Goal: Task Accomplishment & Management: Complete application form

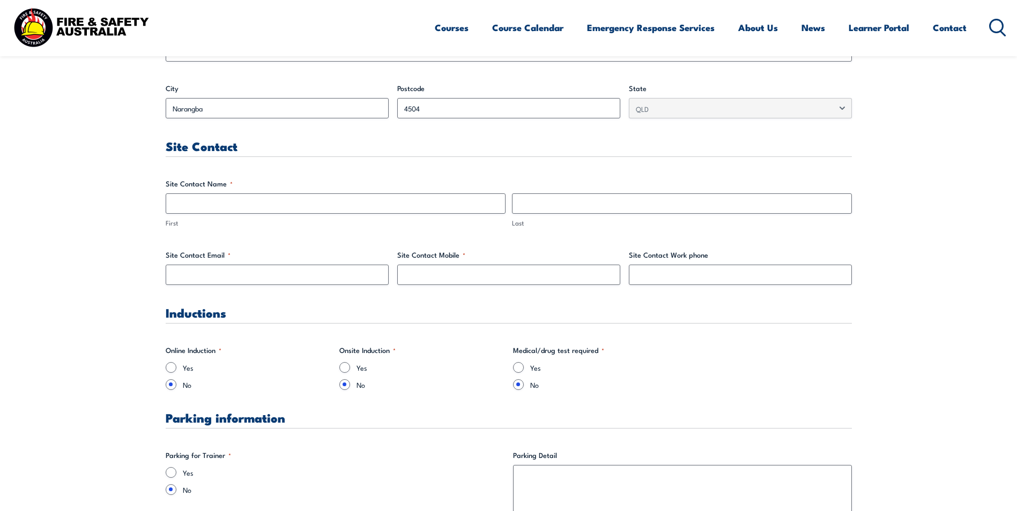
scroll to position [482, 0]
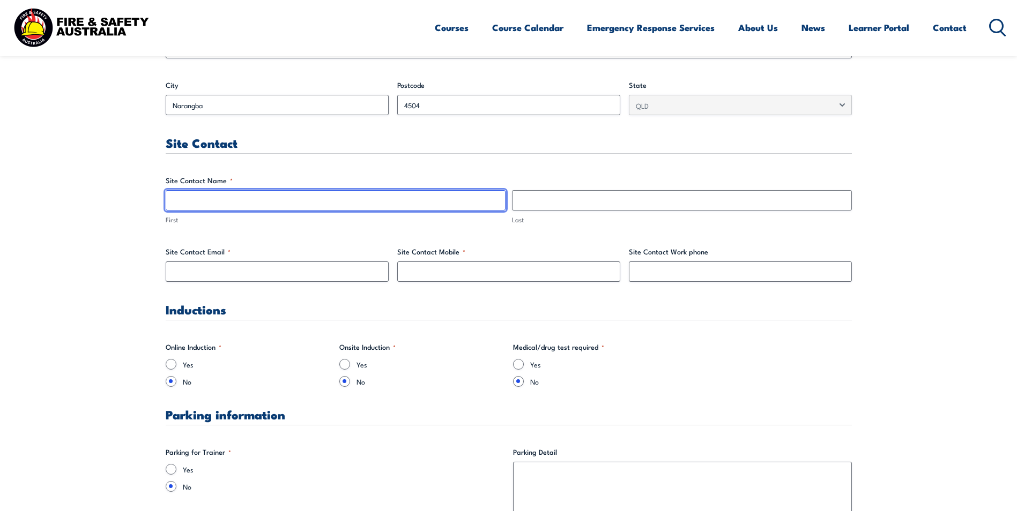
click at [211, 202] on input "First" at bounding box center [336, 200] width 340 height 20
type input "[PERSON_NAME]"
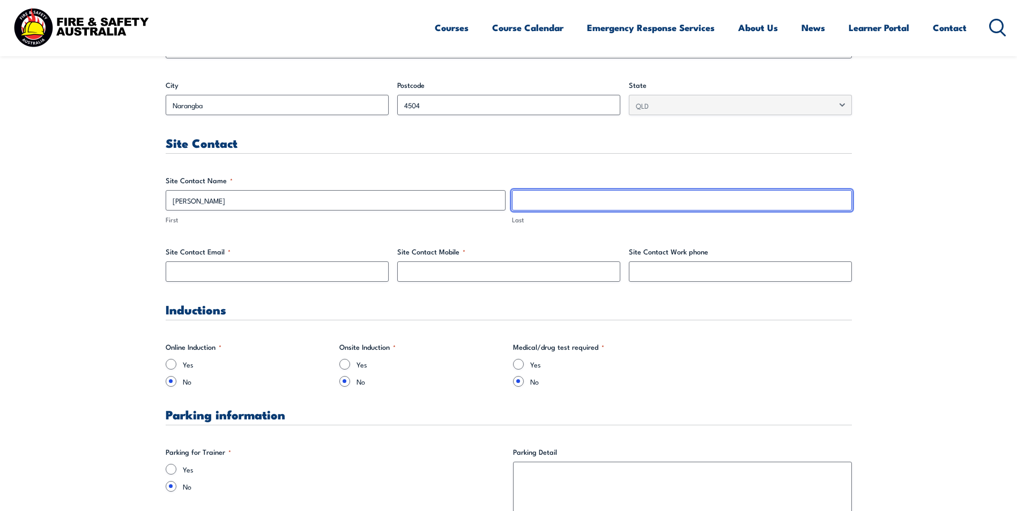
type input "Litchfield"
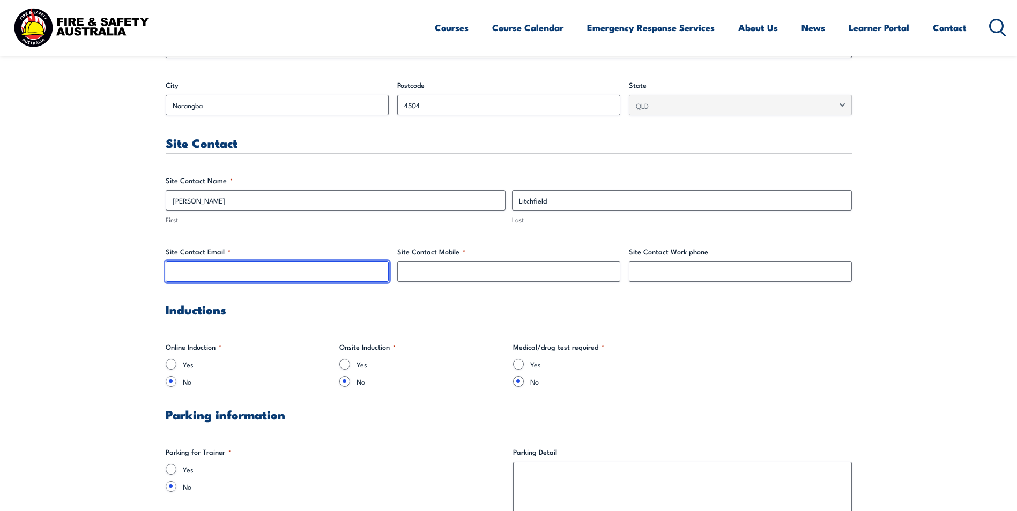
click at [195, 274] on input "Site Contact Email *" at bounding box center [277, 272] width 223 height 20
type input "[PERSON_NAME][EMAIL_ADDRESS][PERSON_NAME][DOMAIN_NAME]"
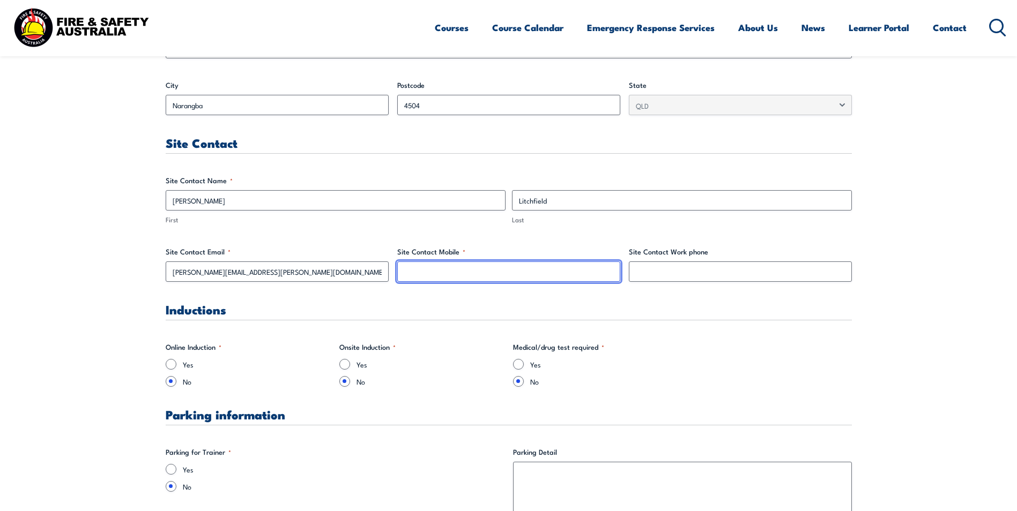
type input "0390349621"
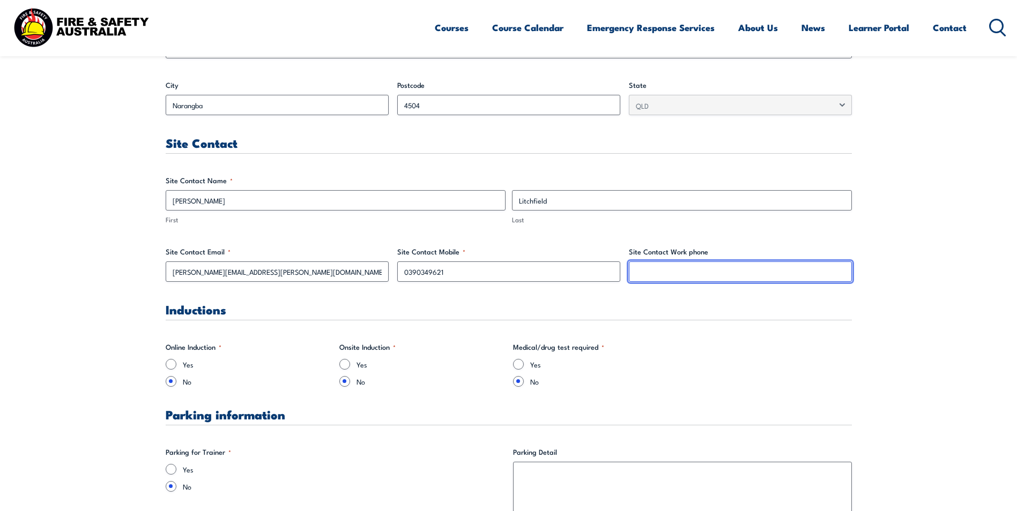
click at [647, 279] on input "Site Contact Work phone" at bounding box center [740, 272] width 223 height 20
type input "0390349621"
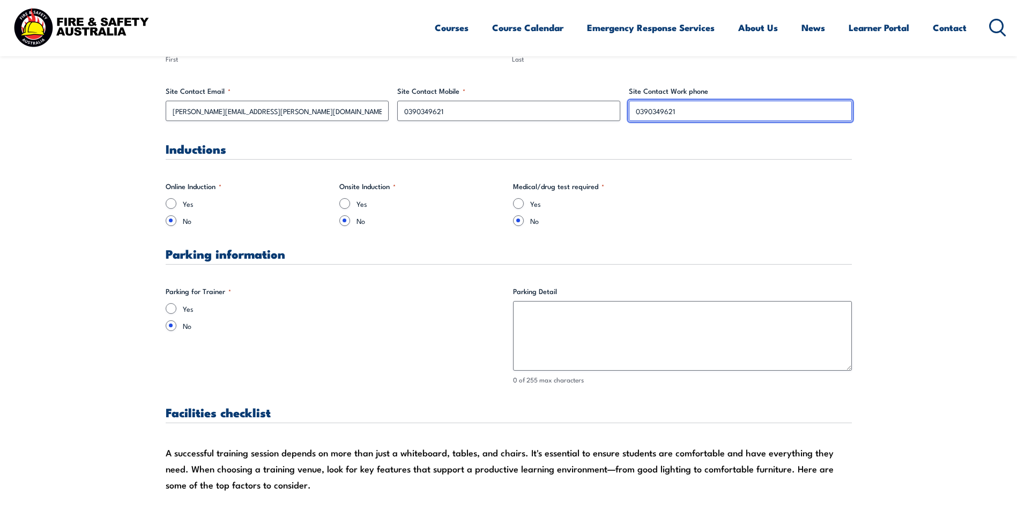
scroll to position [697, 0]
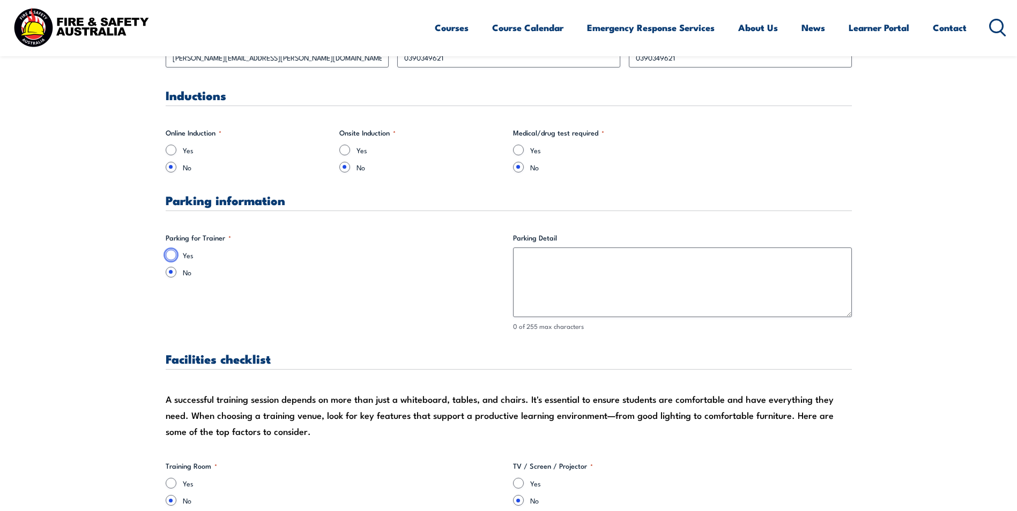
click at [170, 255] on input "Yes" at bounding box center [171, 255] width 11 height 11
radio input "true"
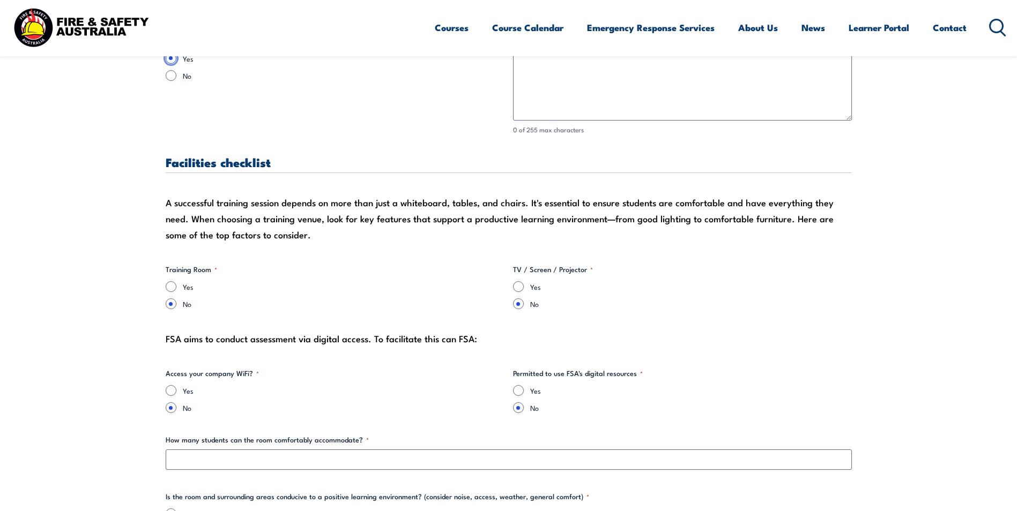
scroll to position [911, 0]
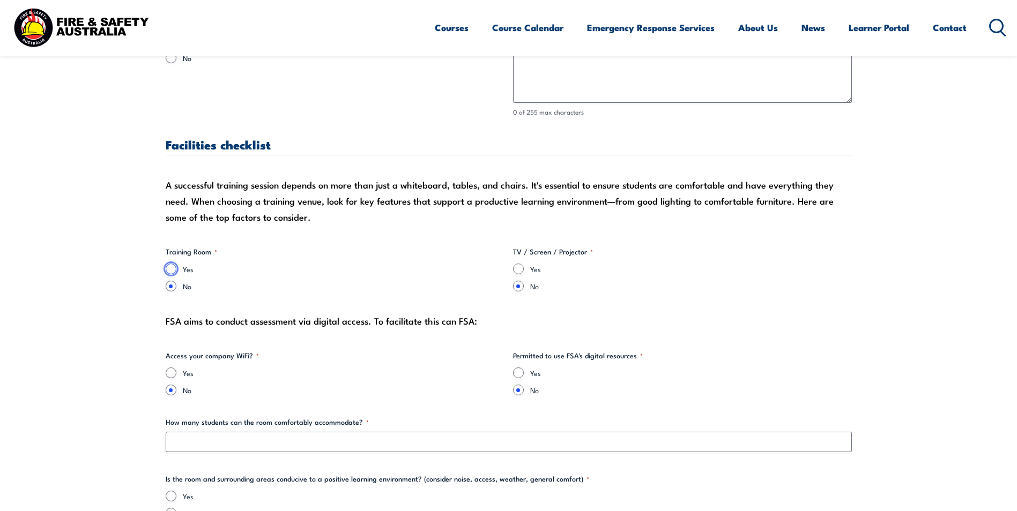
click at [170, 268] on input "Yes" at bounding box center [171, 269] width 11 height 11
radio input "true"
click at [519, 270] on input "Yes" at bounding box center [518, 269] width 11 height 11
radio input "true"
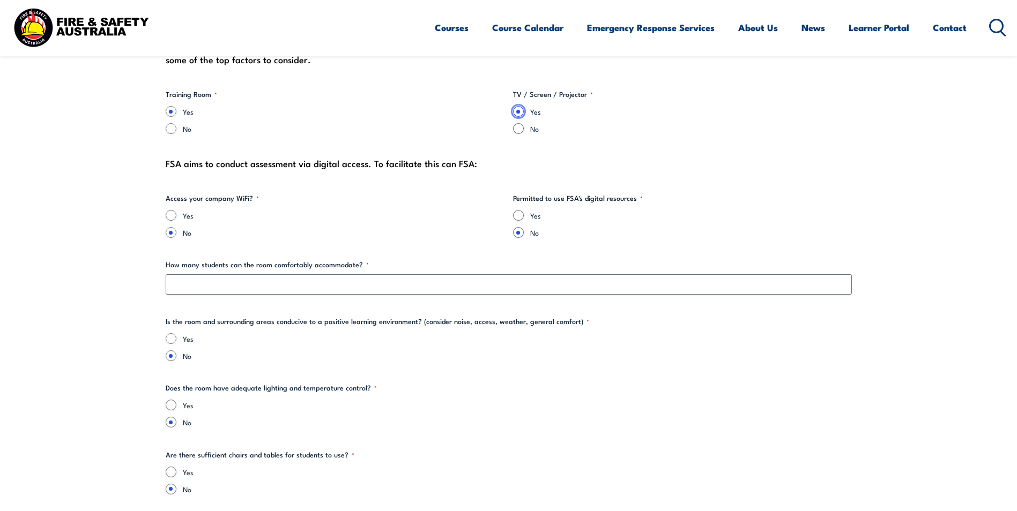
scroll to position [1072, 0]
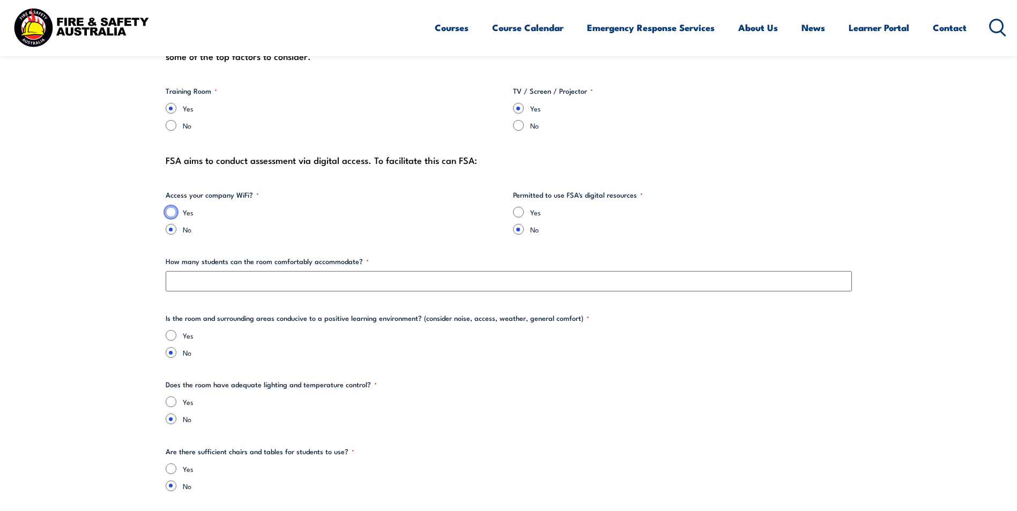
click at [171, 213] on input "Yes" at bounding box center [171, 212] width 11 height 11
radio input "true"
click at [521, 214] on input "Yes" at bounding box center [518, 212] width 11 height 11
radio input "true"
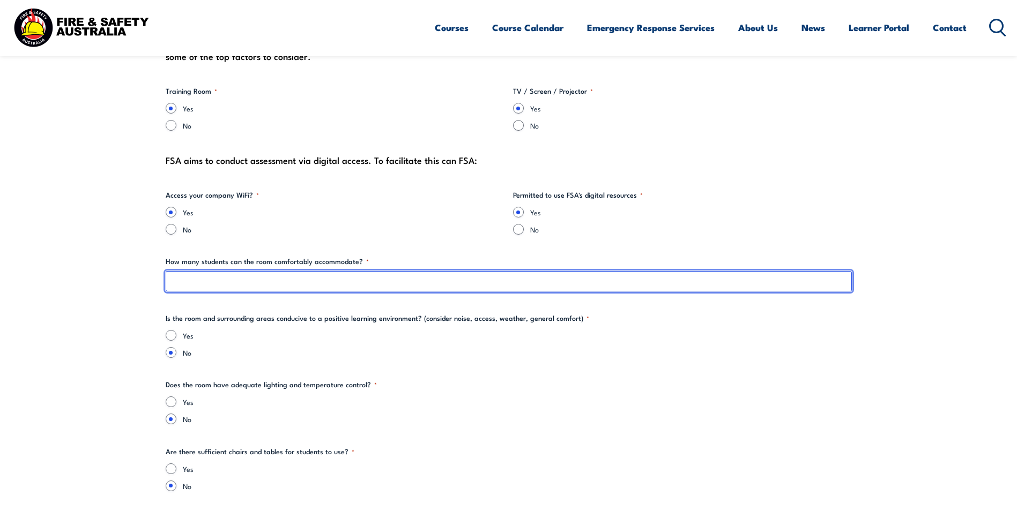
click at [214, 279] on input "How many students can the room comfortably accommodate? *" at bounding box center [509, 281] width 686 height 20
type input "15"
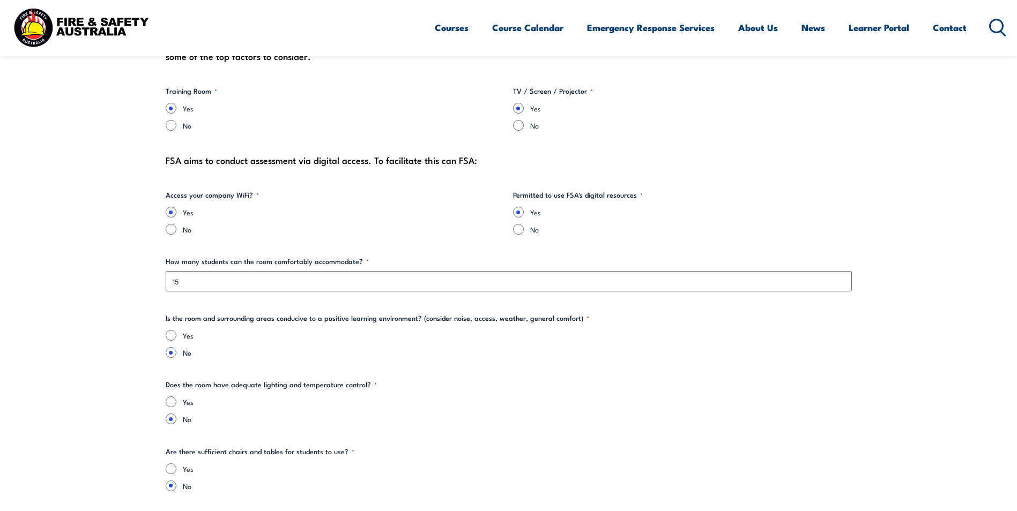
click at [602, 383] on fieldset "Does the room have adequate lighting and temperature control? * Yes No" at bounding box center [509, 402] width 686 height 45
click at [178, 332] on div "Yes" at bounding box center [509, 335] width 686 height 11
click at [172, 339] on input "Yes" at bounding box center [171, 335] width 11 height 11
radio input "true"
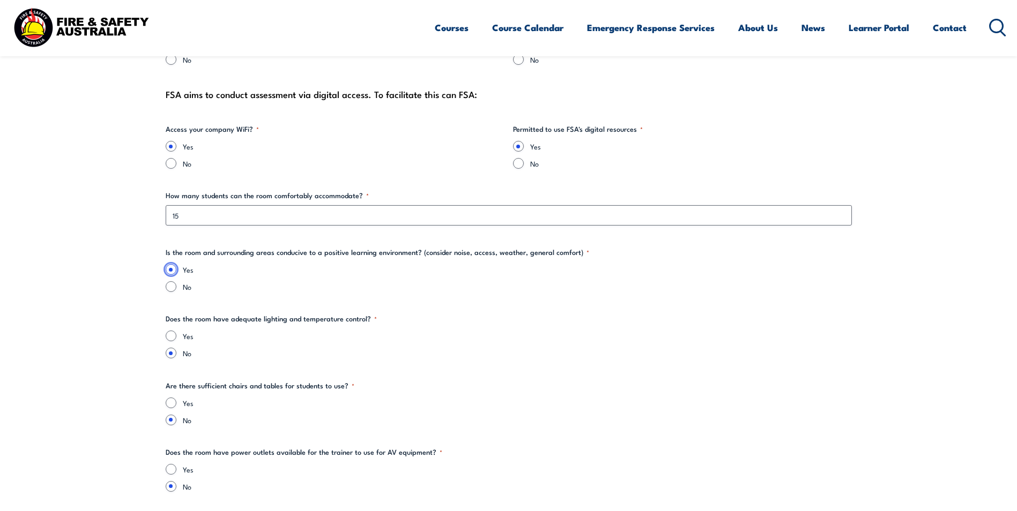
scroll to position [1233, 0]
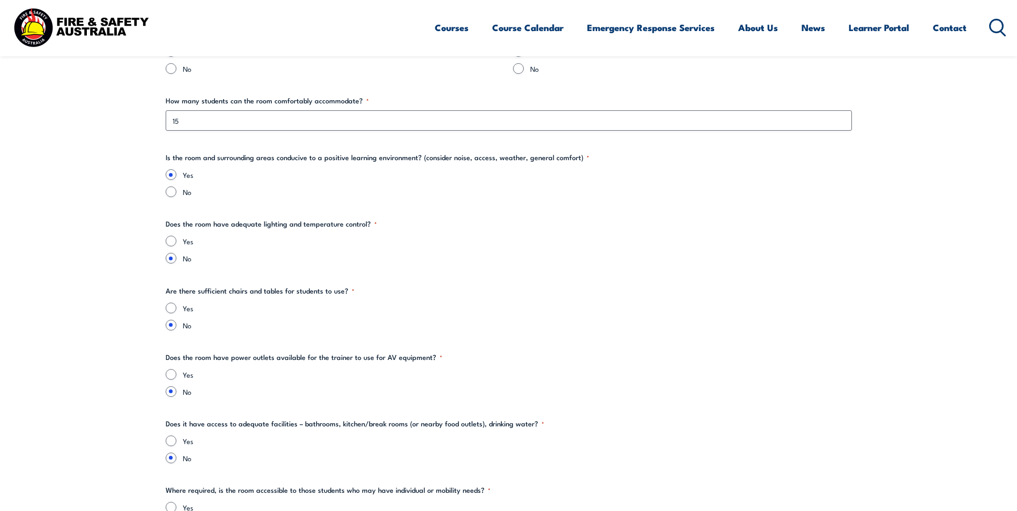
click at [171, 241] on input "Yes" at bounding box center [171, 241] width 11 height 11
radio input "true"
click at [167, 306] on input "Yes" at bounding box center [171, 308] width 11 height 11
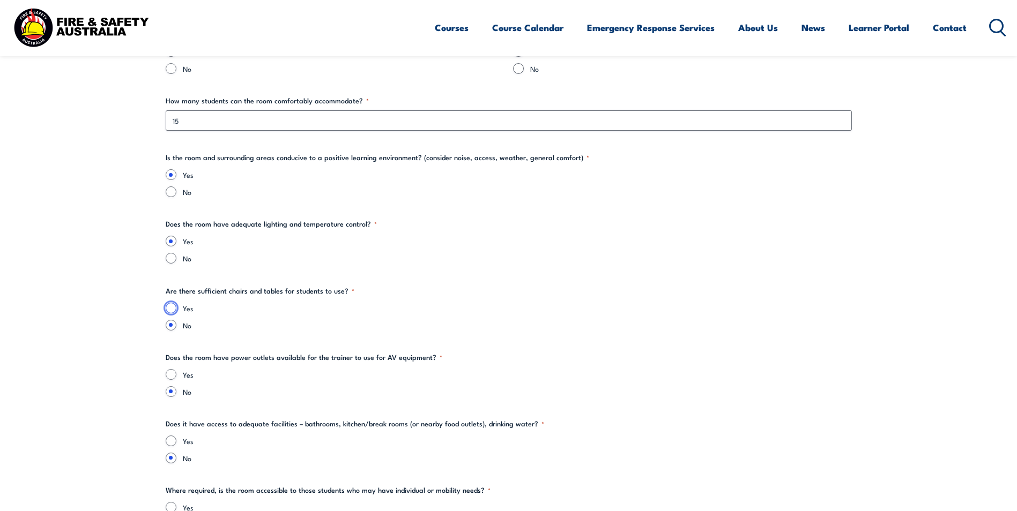
radio input "true"
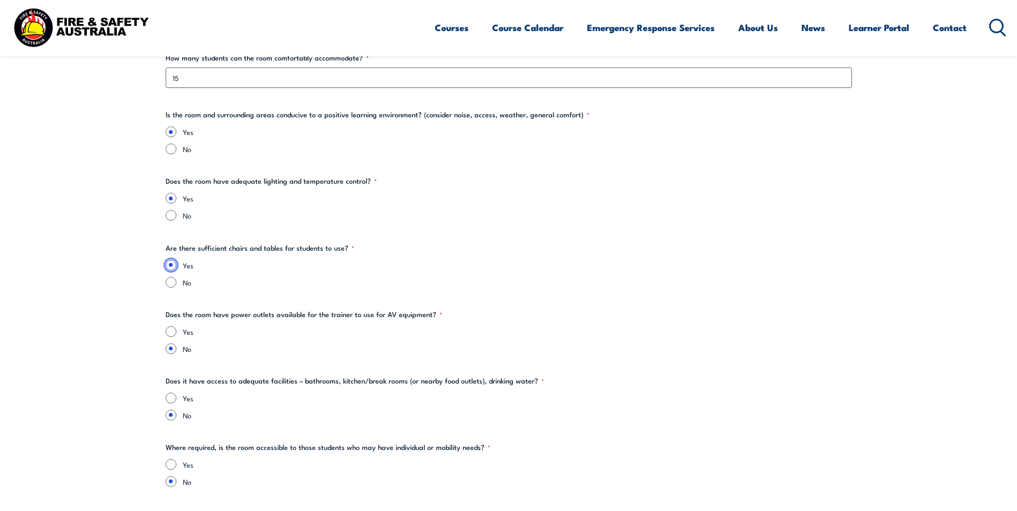
scroll to position [1394, 0]
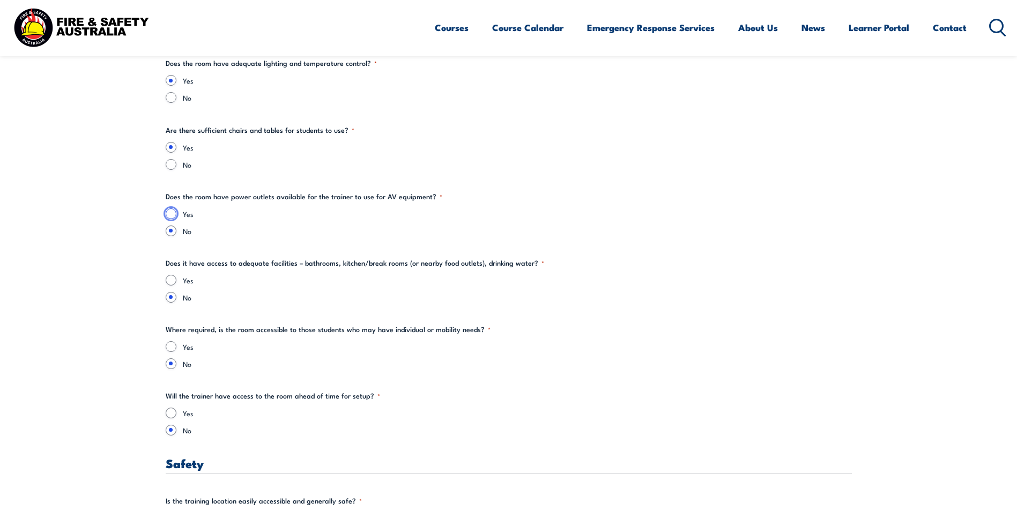
click at [175, 210] on input "Yes" at bounding box center [171, 214] width 11 height 11
radio input "true"
click at [172, 280] on input "Yes" at bounding box center [171, 280] width 11 height 11
radio input "true"
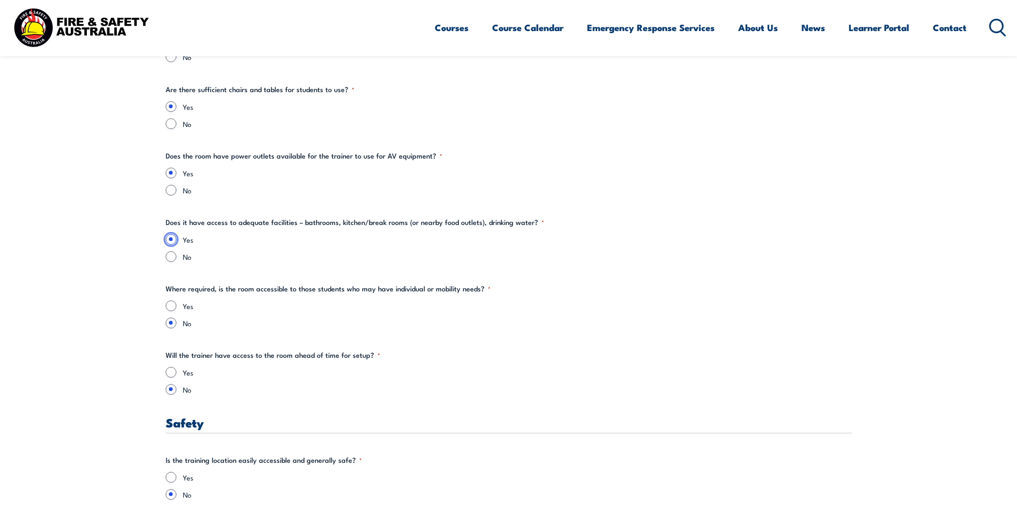
scroll to position [1501, 0]
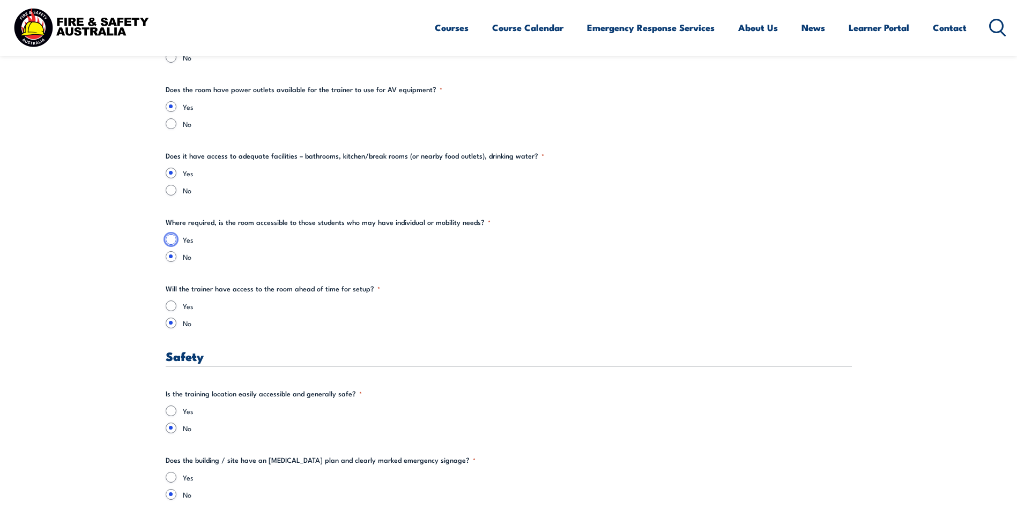
click at [174, 241] on input "Yes" at bounding box center [171, 239] width 11 height 11
radio input "true"
click at [172, 305] on input "Yes" at bounding box center [171, 306] width 11 height 11
radio input "true"
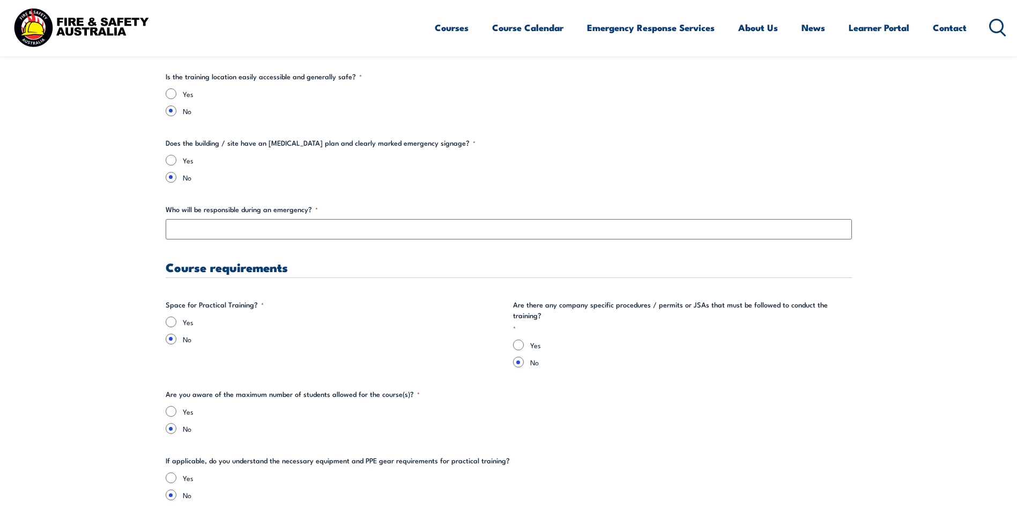
scroll to position [1823, 0]
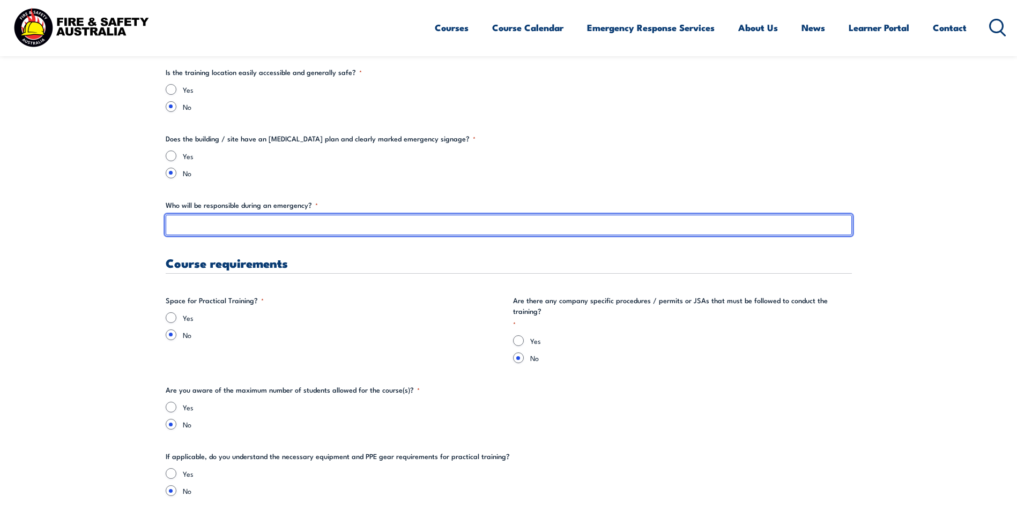
click at [237, 227] on input "Who will be responsible during an emergency? *" at bounding box center [509, 225] width 686 height 20
type input "[PERSON_NAME]"
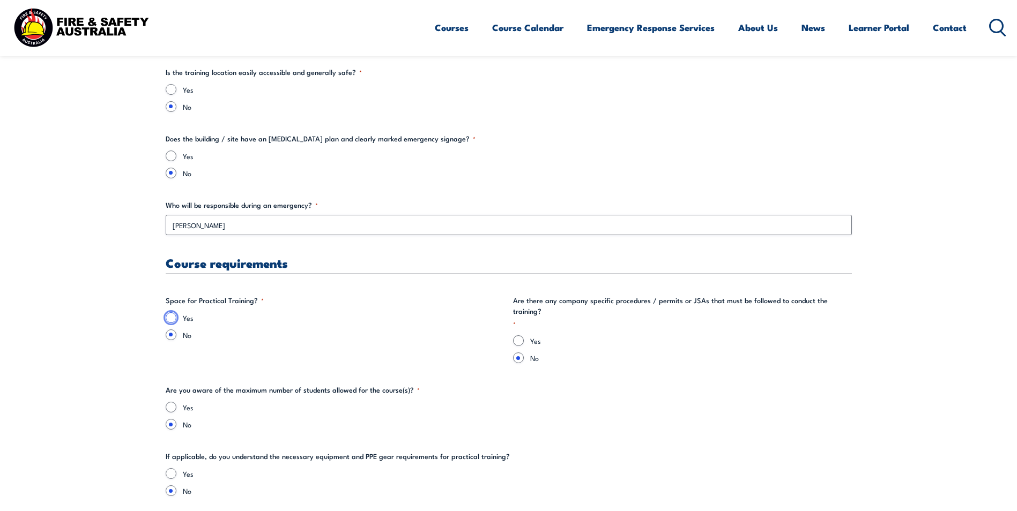
click at [169, 320] on input "Yes" at bounding box center [171, 318] width 11 height 11
radio input "true"
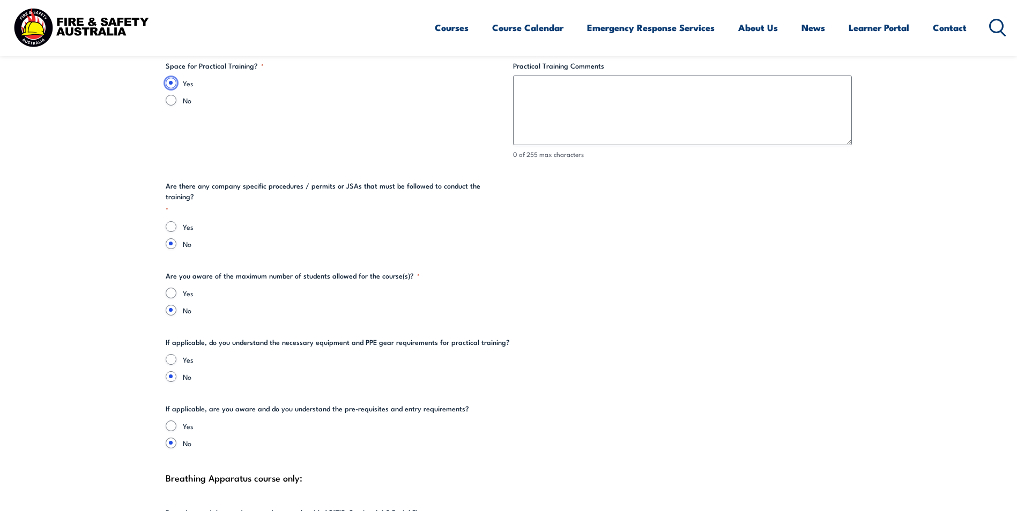
scroll to position [2144, 0]
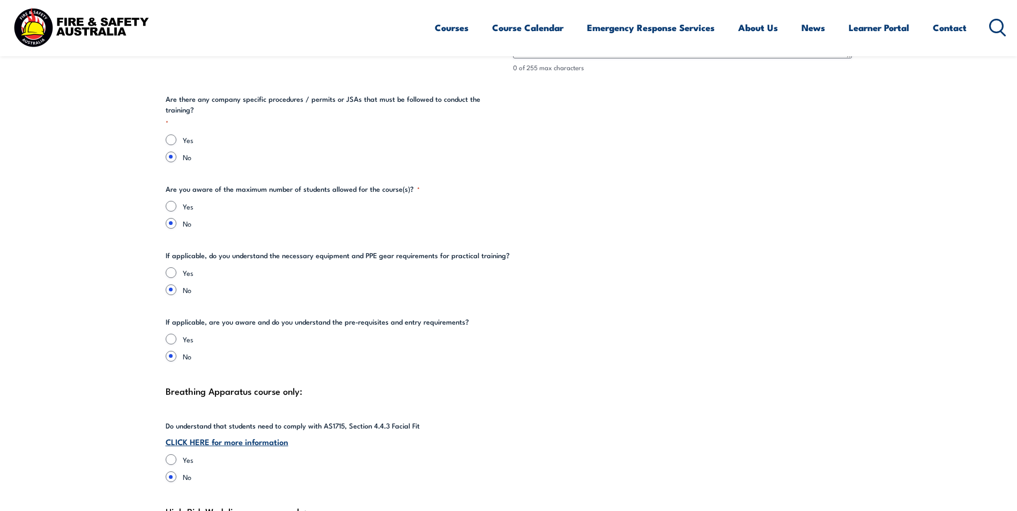
click at [177, 201] on div "Yes" at bounding box center [509, 206] width 686 height 11
click at [170, 201] on input "Yes" at bounding box center [171, 206] width 11 height 11
radio input "true"
click at [169, 268] on input "Yes" at bounding box center [171, 273] width 11 height 11
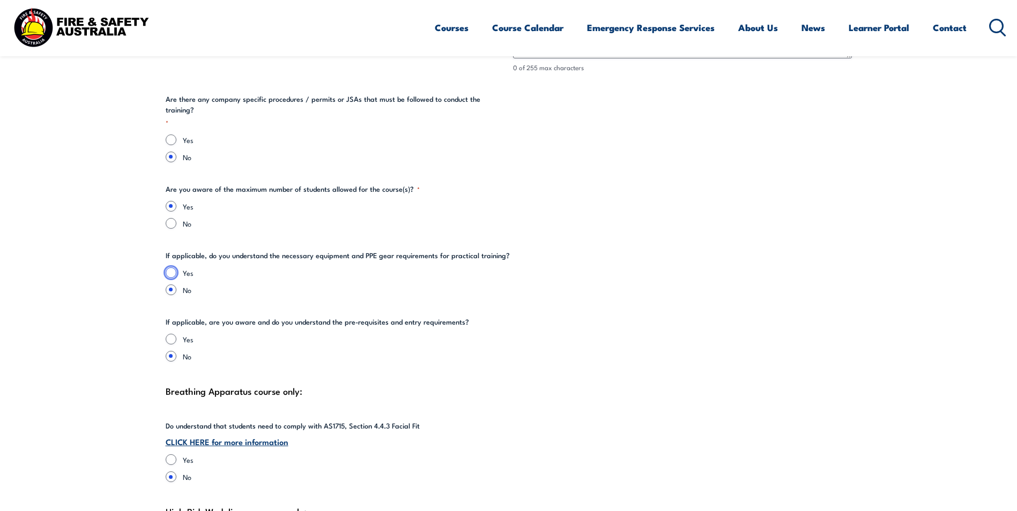
radio input "true"
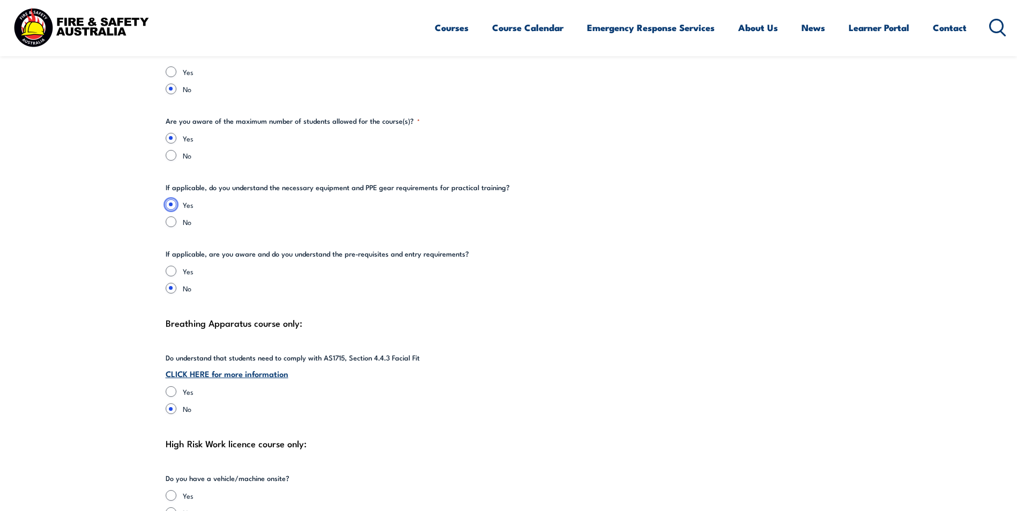
scroll to position [2305, 0]
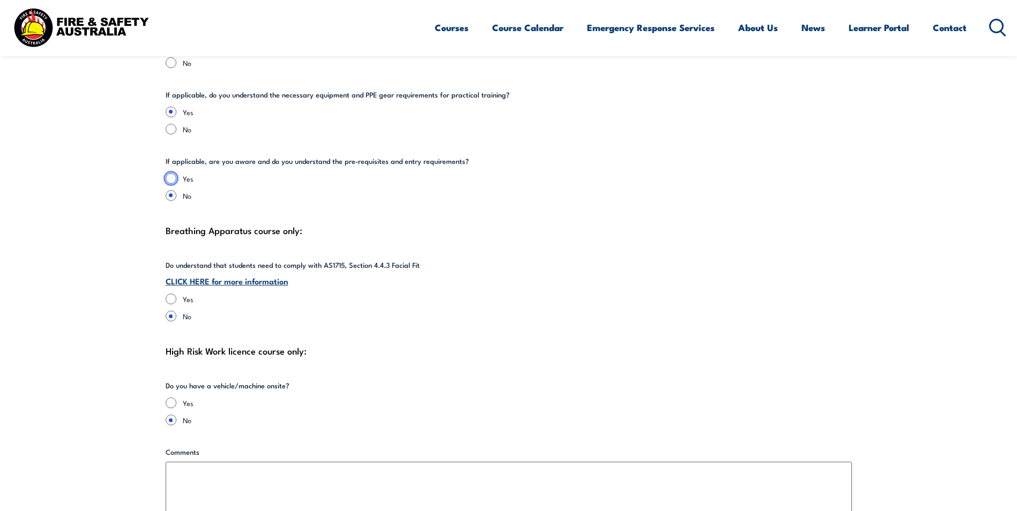
click at [174, 173] on input "Yes" at bounding box center [171, 178] width 11 height 11
radio input "true"
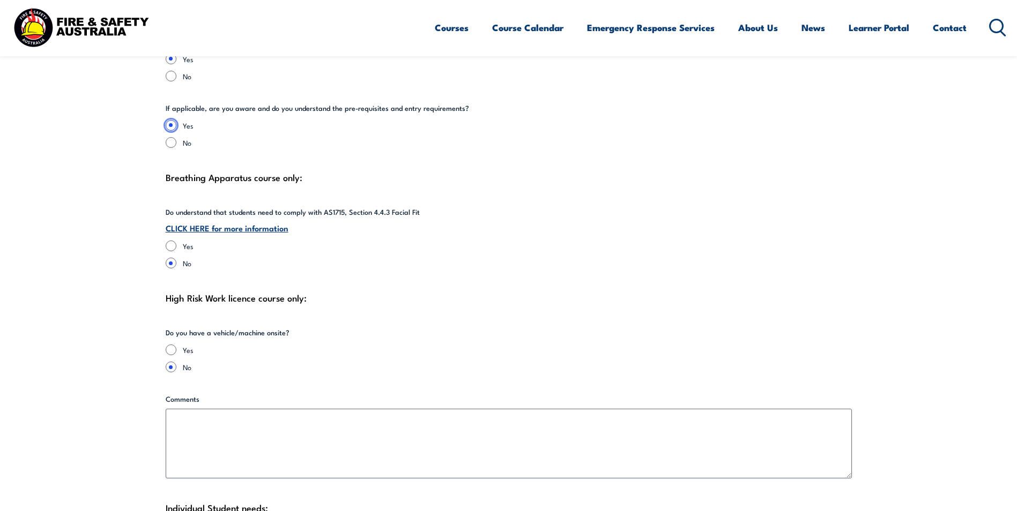
scroll to position [2359, 0]
click at [168, 240] on input "Yes" at bounding box center [171, 245] width 11 height 11
radio input "true"
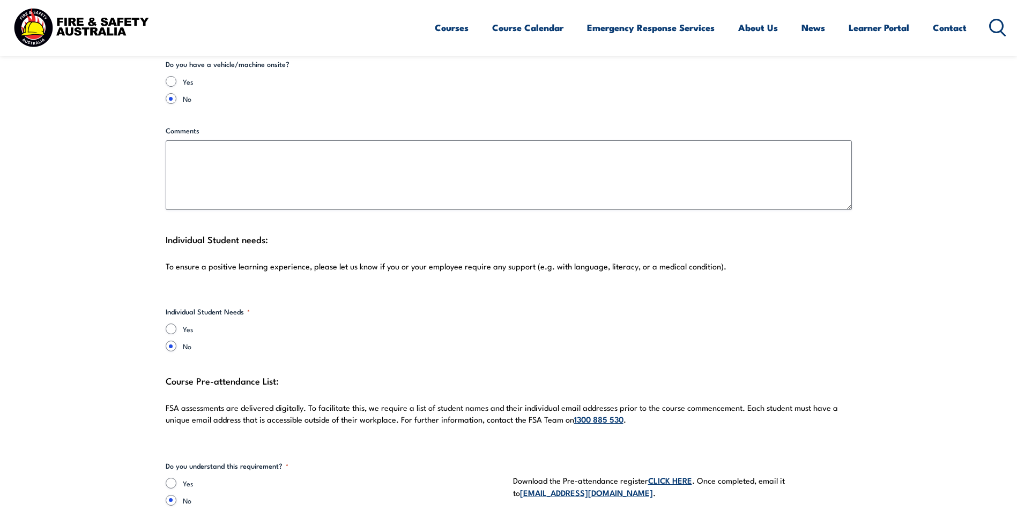
scroll to position [2841, 0]
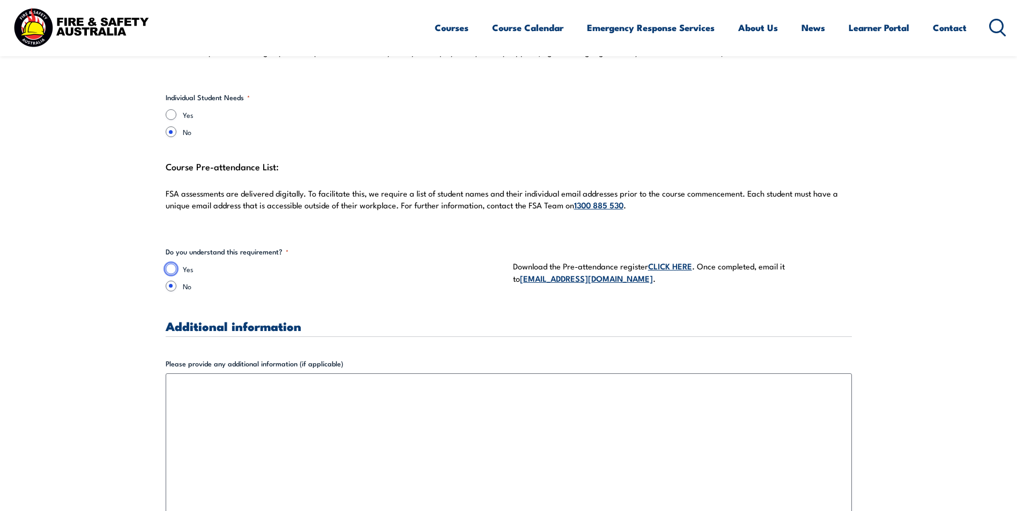
click at [172, 264] on input "Yes" at bounding box center [171, 269] width 11 height 11
radio input "true"
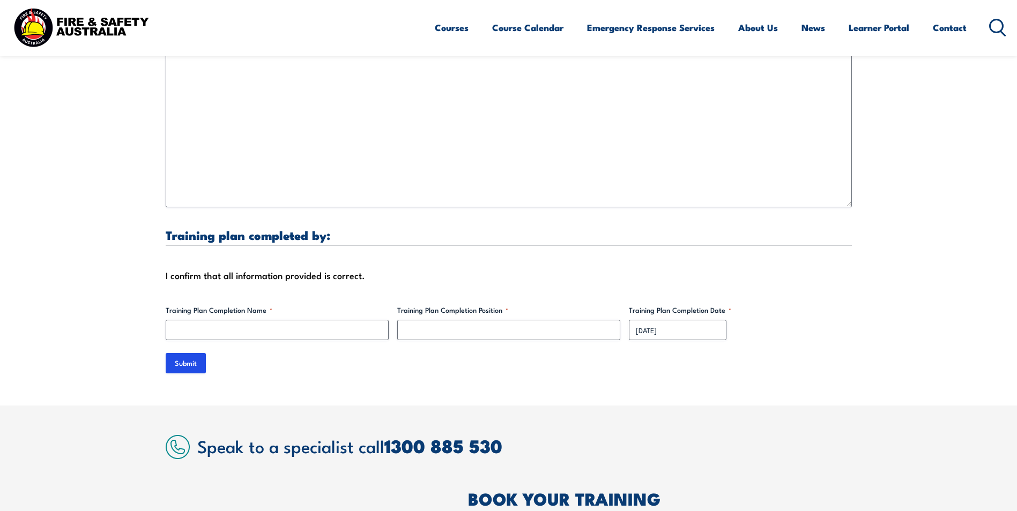
scroll to position [3163, 0]
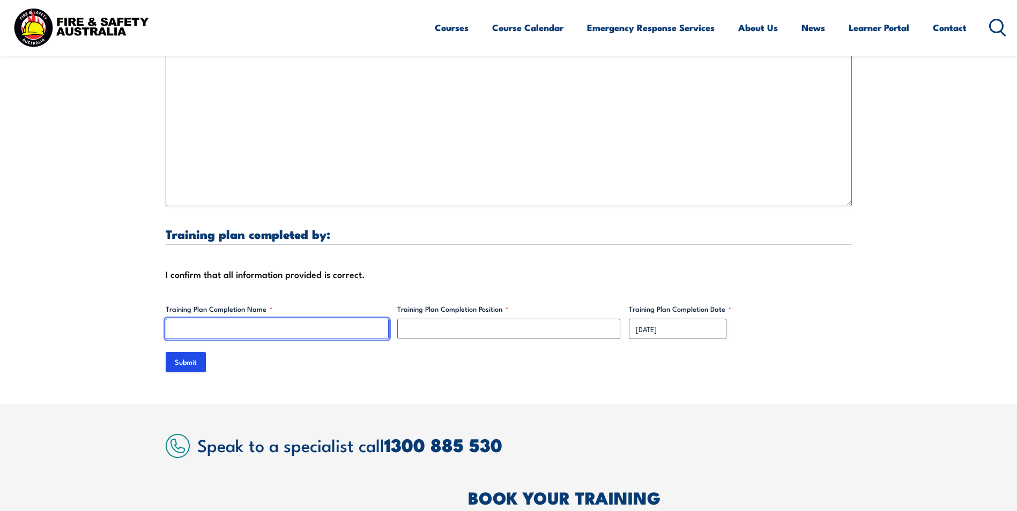
click at [229, 319] on input "Training Plan Completion Name *" at bounding box center [277, 329] width 223 height 20
type input "[PERSON_NAME]"
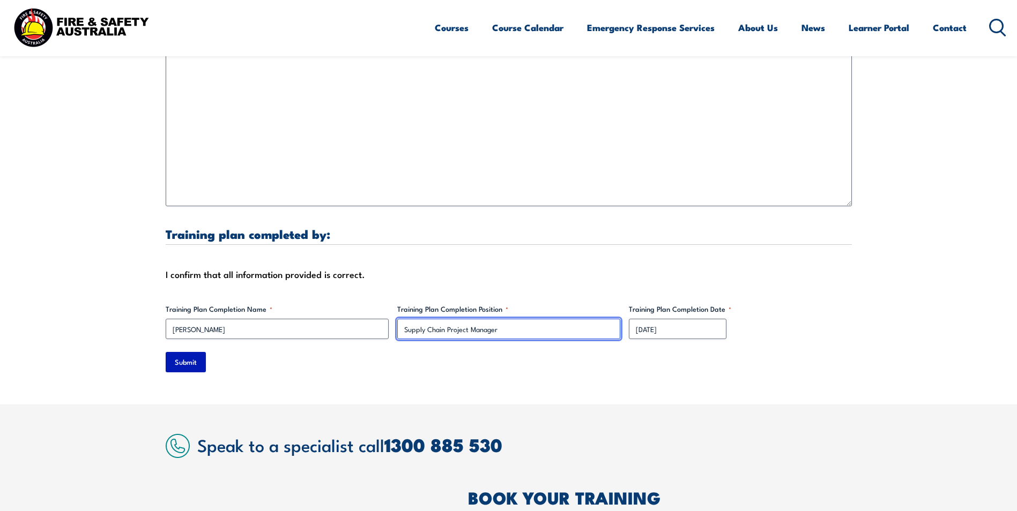
type input "Supply Chain Project Manager"
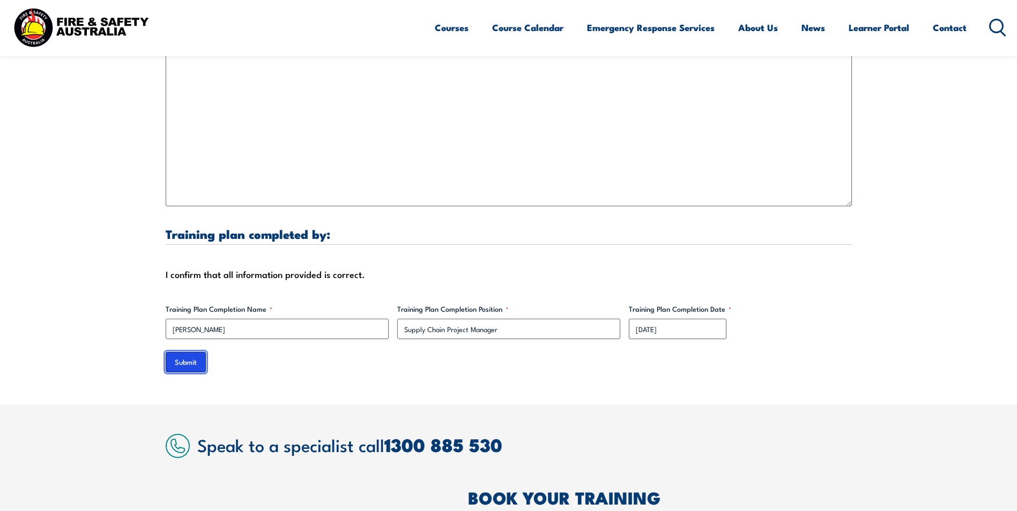
click at [191, 352] on input "Submit" at bounding box center [186, 362] width 40 height 20
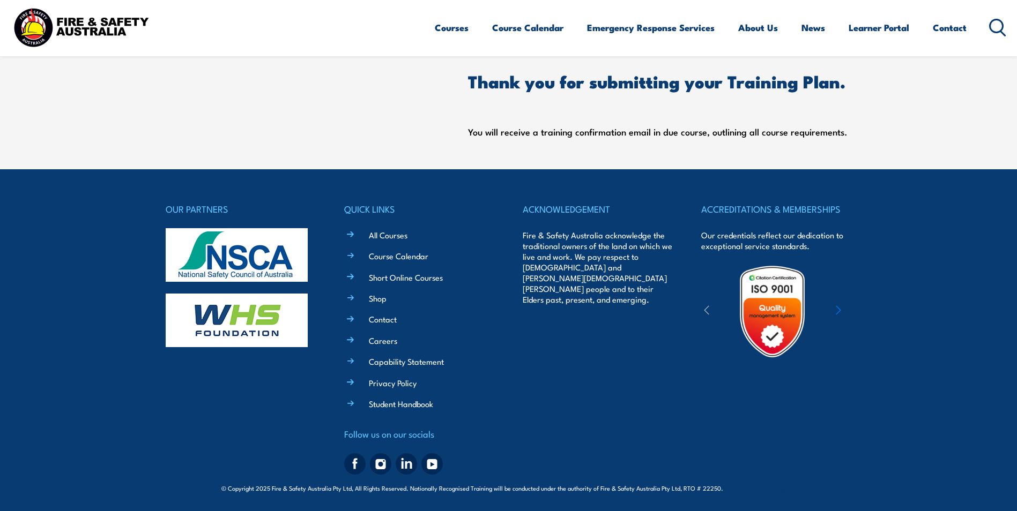
scroll to position [0, 0]
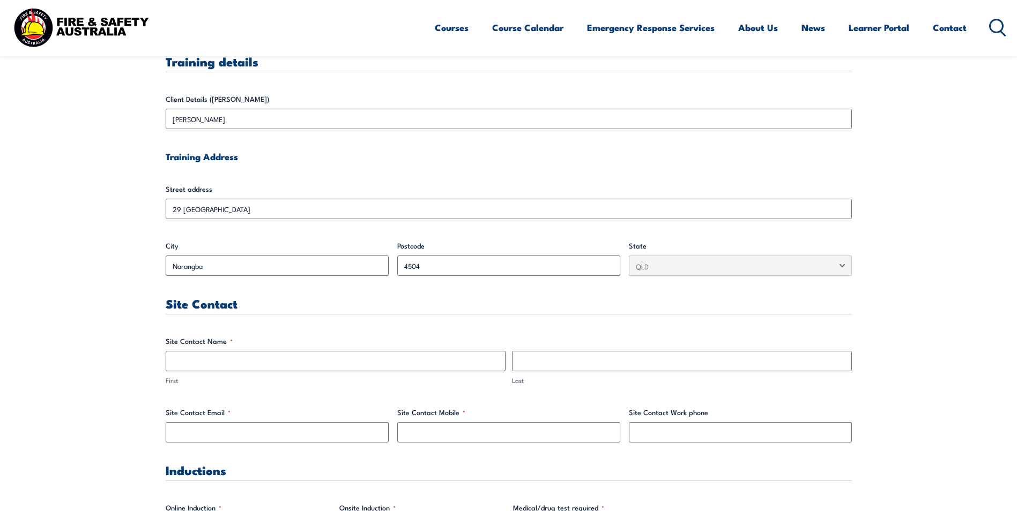
scroll to position [268, 0]
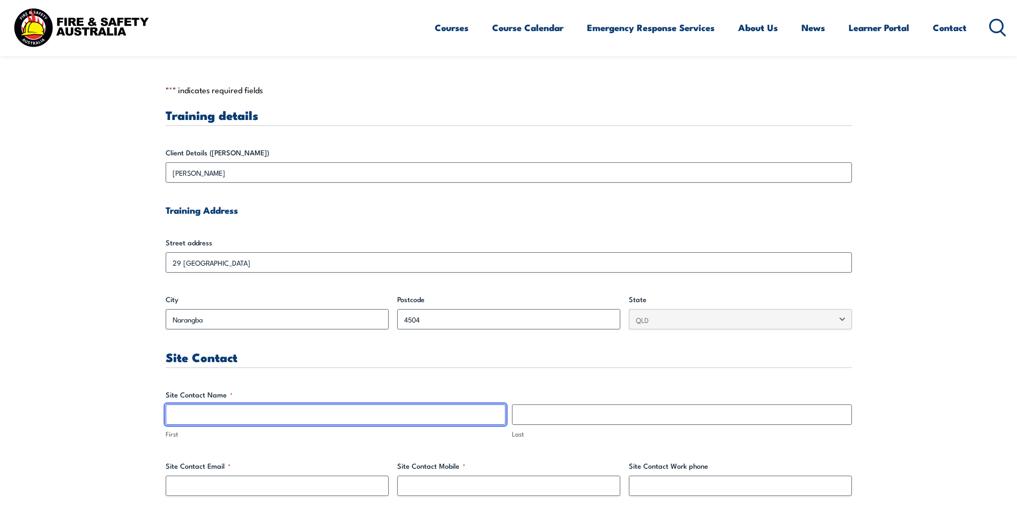
click at [232, 415] on input "First" at bounding box center [336, 415] width 340 height 20
type input "[PERSON_NAME]"
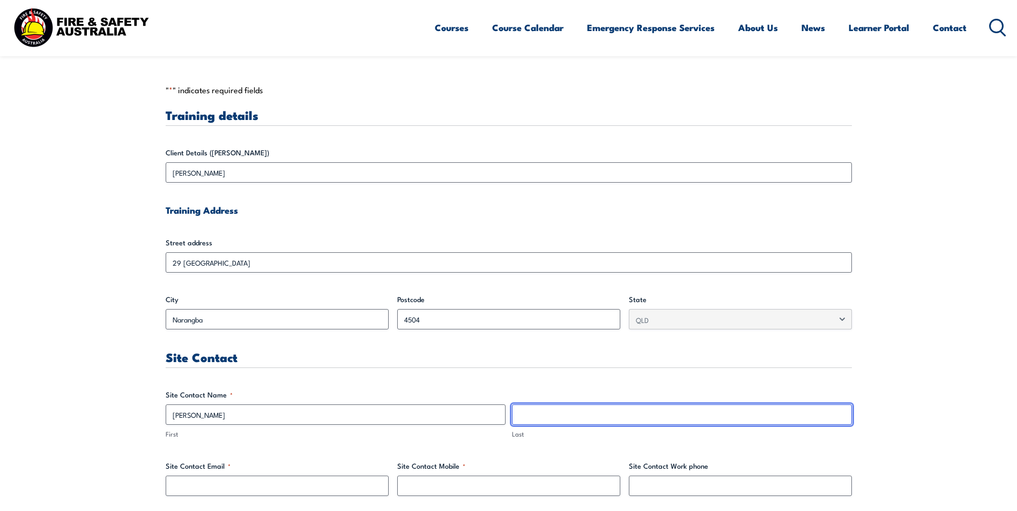
type input "Litchfield"
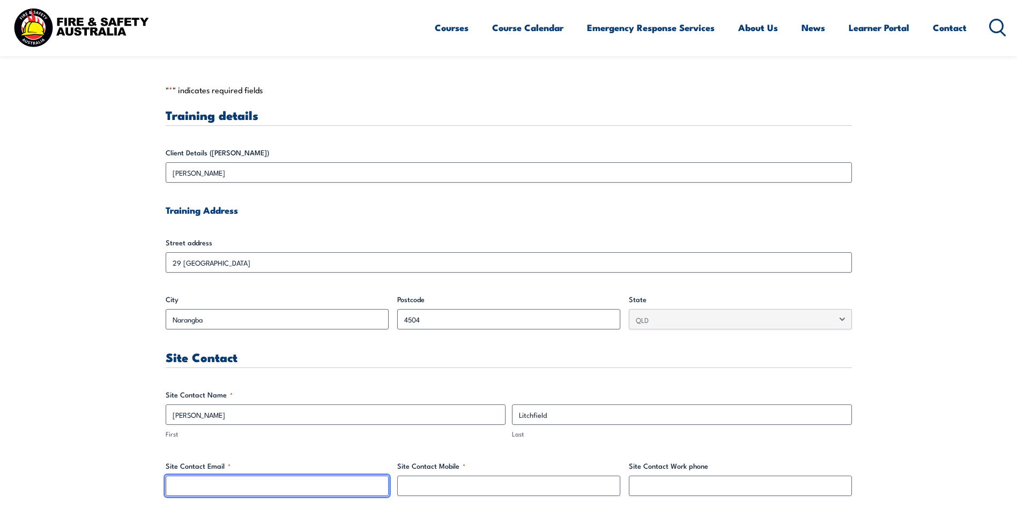
type input "[PERSON_NAME][EMAIL_ADDRESS][PERSON_NAME][DOMAIN_NAME]"
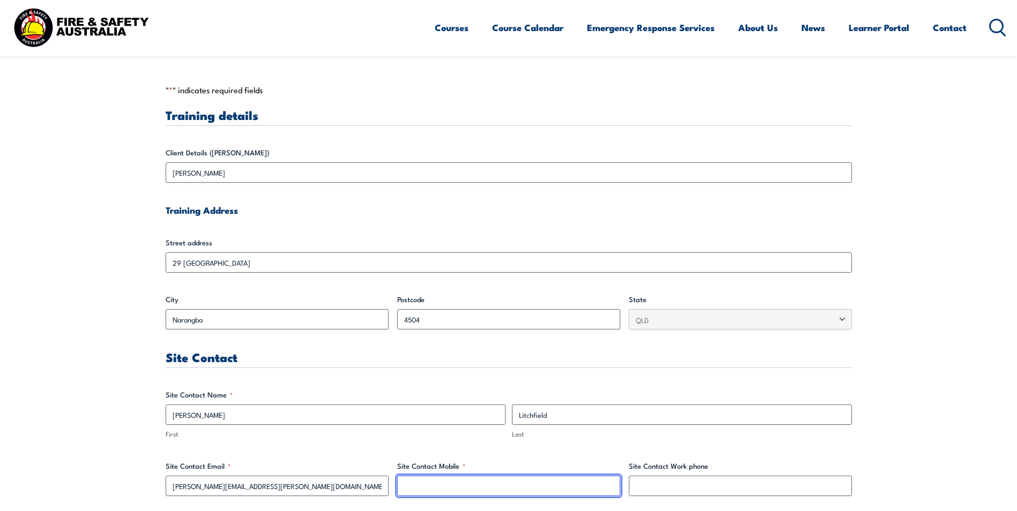
type input "0390349621"
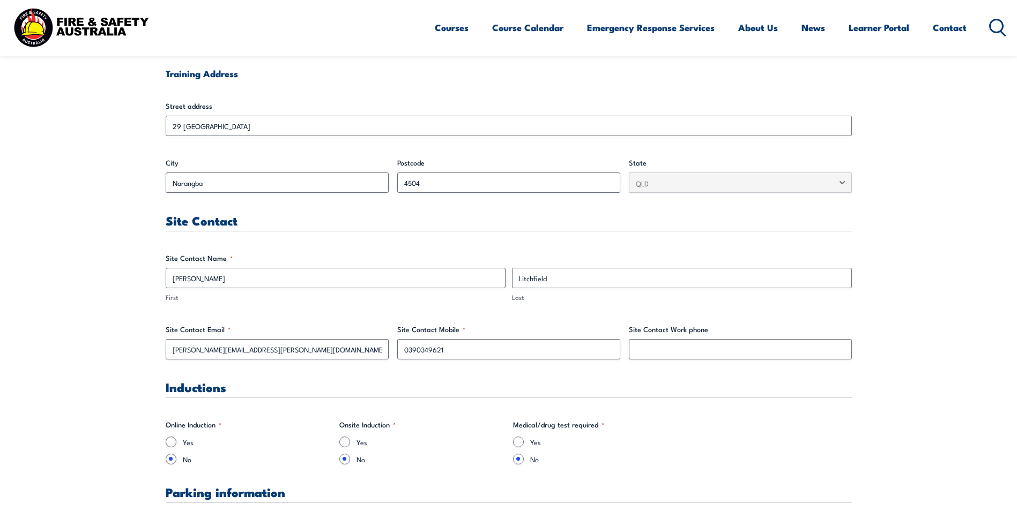
scroll to position [429, 0]
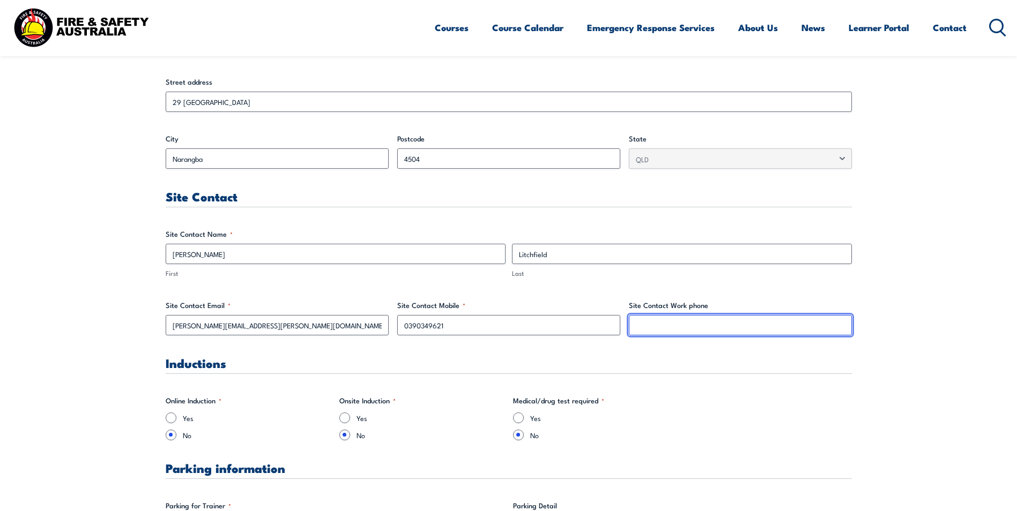
click at [660, 326] on input "Site Contact Work phone" at bounding box center [740, 325] width 223 height 20
type input "0390349621"
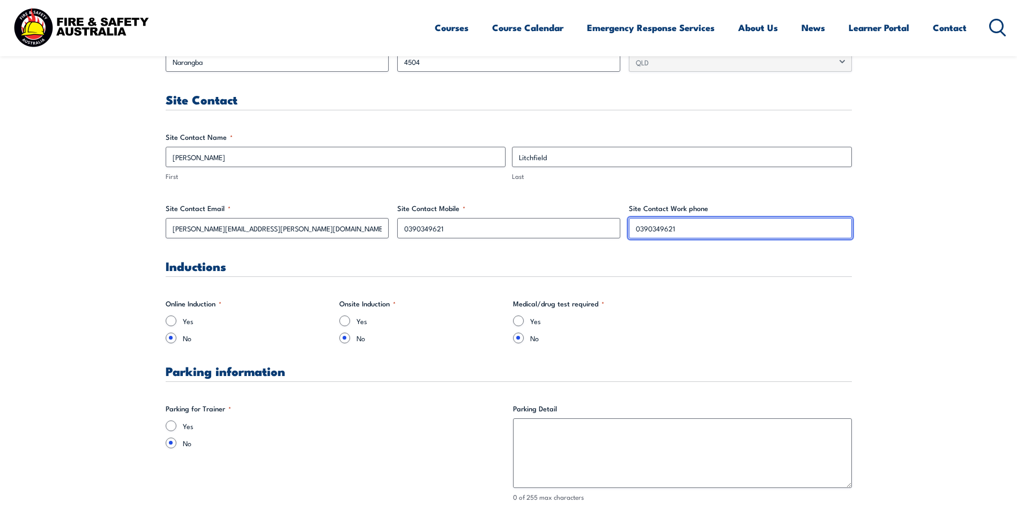
scroll to position [536, 0]
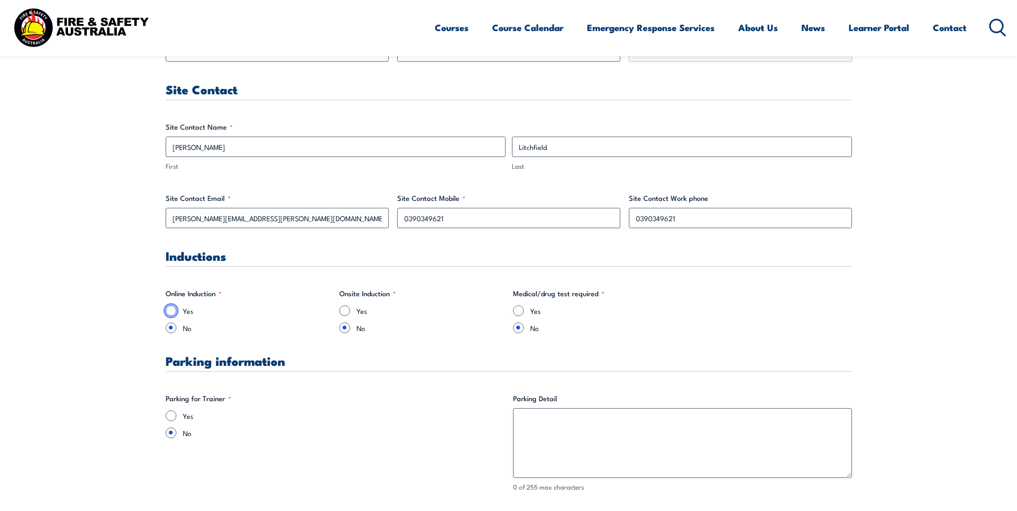
click at [167, 312] on input "Yes" at bounding box center [171, 311] width 11 height 11
radio input "true"
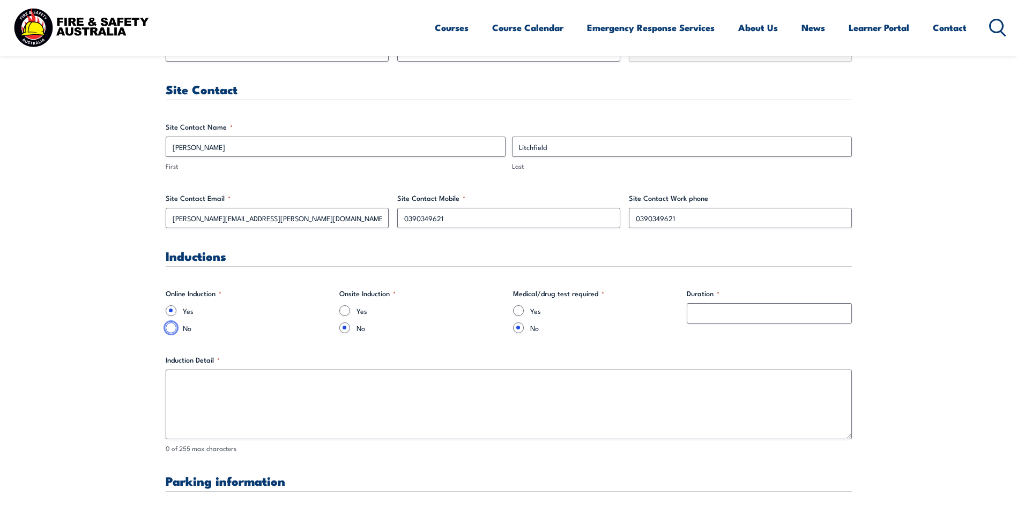
click at [172, 323] on input "No" at bounding box center [171, 328] width 11 height 11
radio input "true"
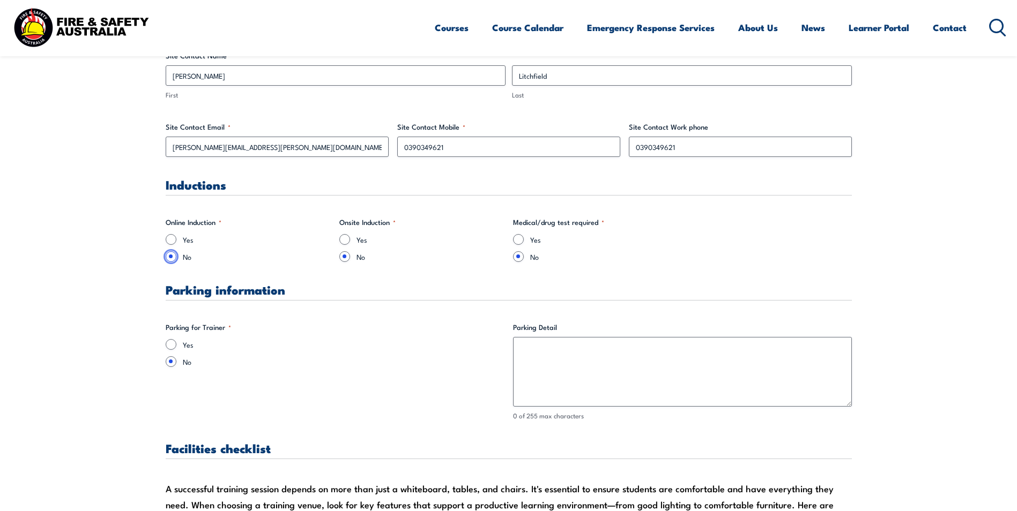
scroll to position [697, 0]
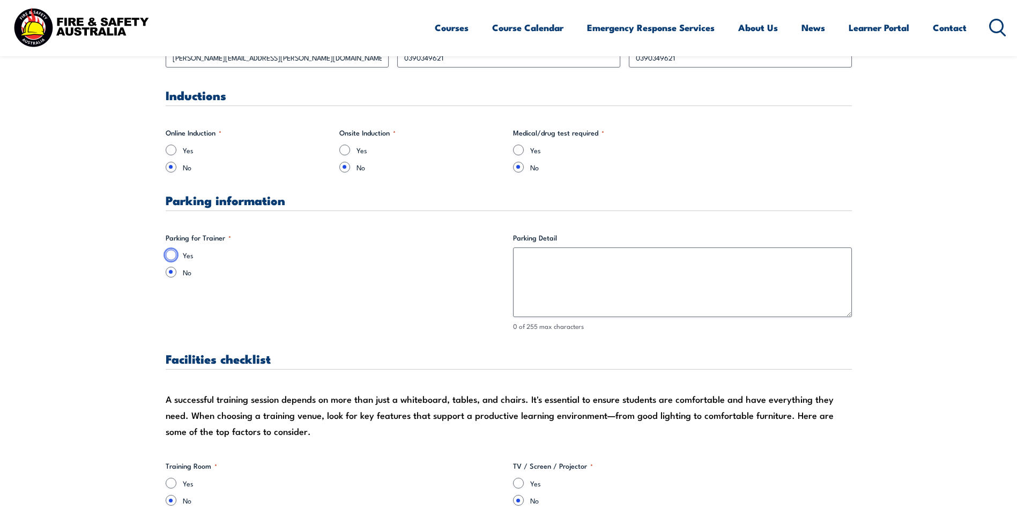
click at [172, 258] on input "Yes" at bounding box center [171, 255] width 11 height 11
radio input "true"
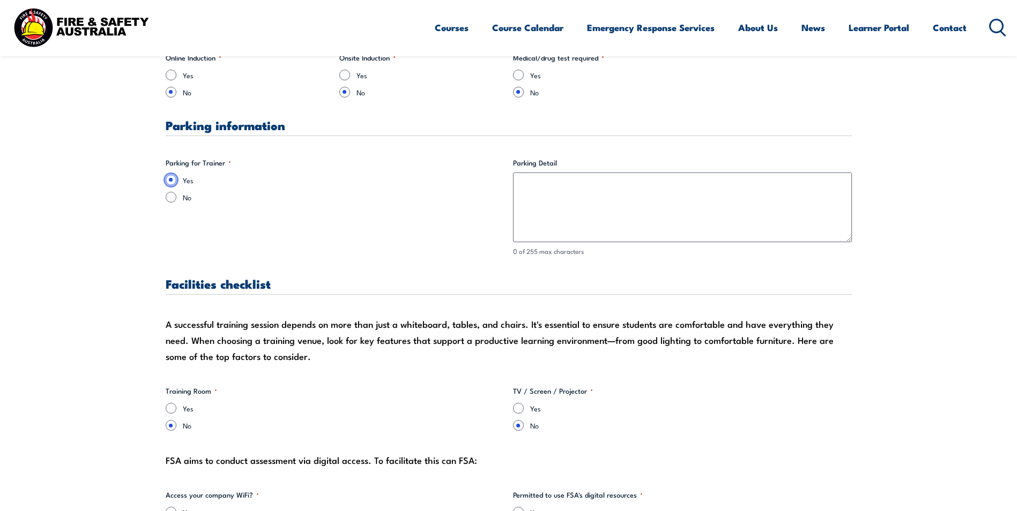
scroll to position [911, 0]
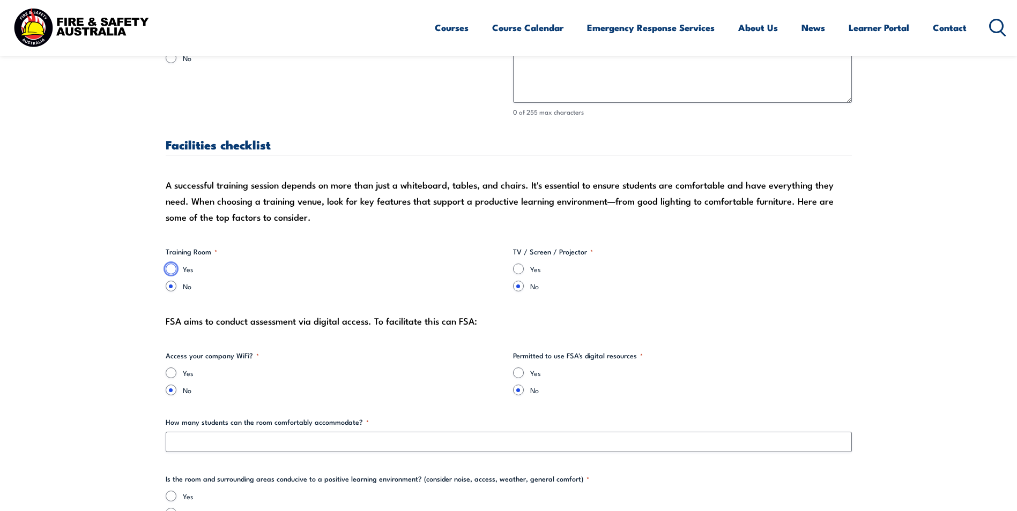
click at [170, 270] on input "Yes" at bounding box center [171, 269] width 11 height 11
radio input "true"
click at [169, 372] on input "Yes" at bounding box center [171, 373] width 11 height 11
radio input "true"
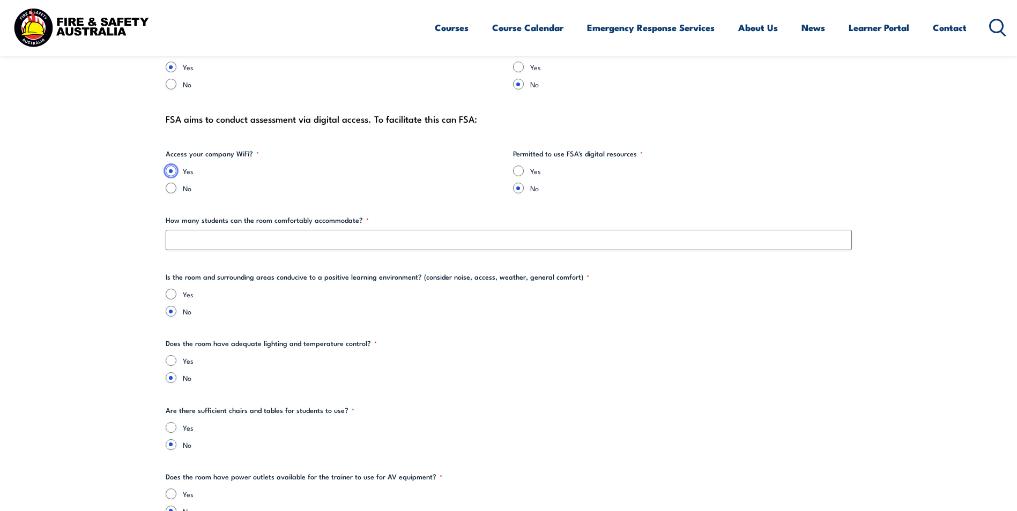
scroll to position [1126, 0]
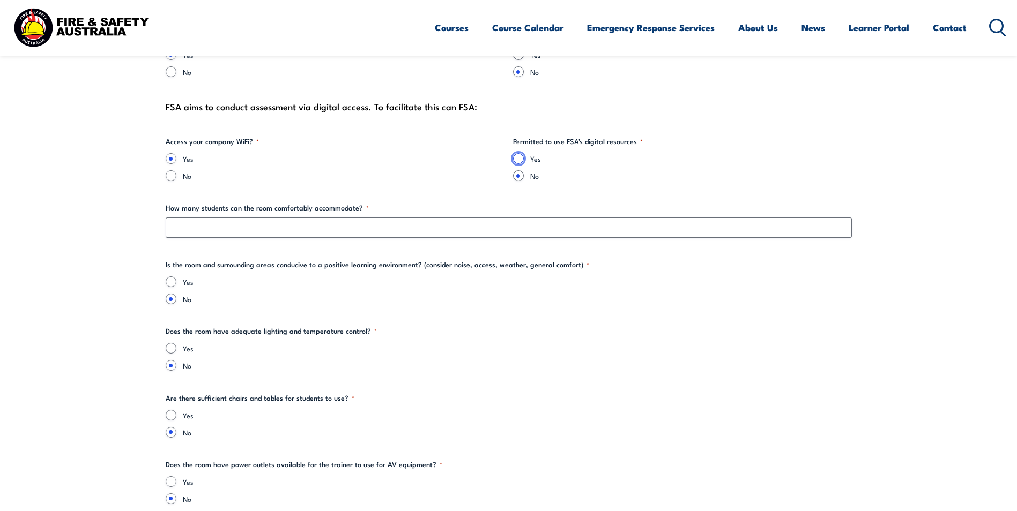
click at [515, 160] on input "Yes" at bounding box center [518, 158] width 11 height 11
radio input "true"
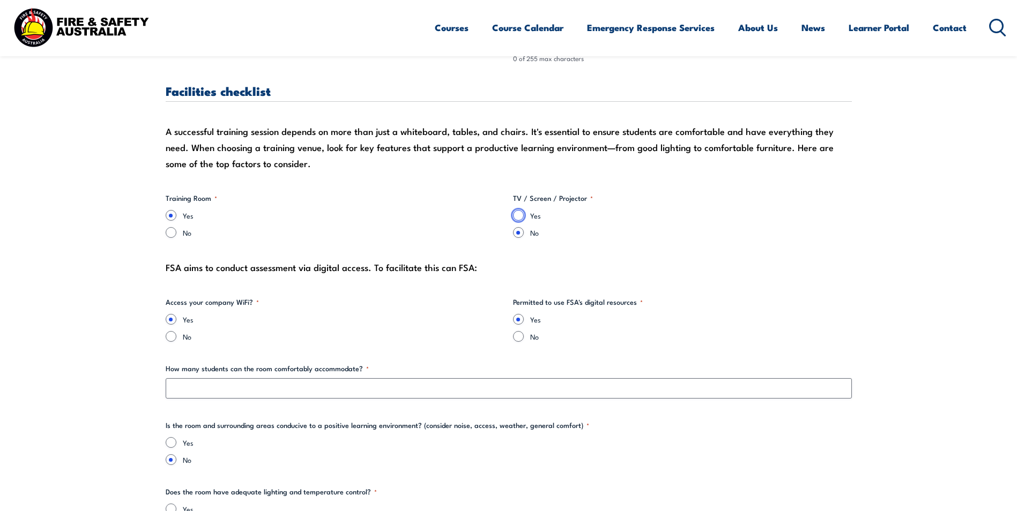
click at [516, 216] on input "Yes" at bounding box center [518, 215] width 11 height 11
radio input "true"
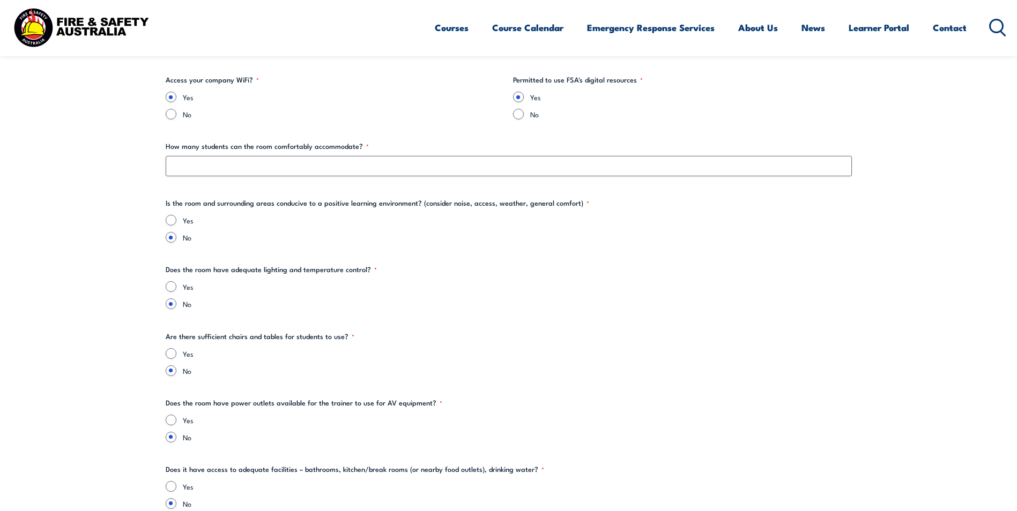
scroll to position [1179, 0]
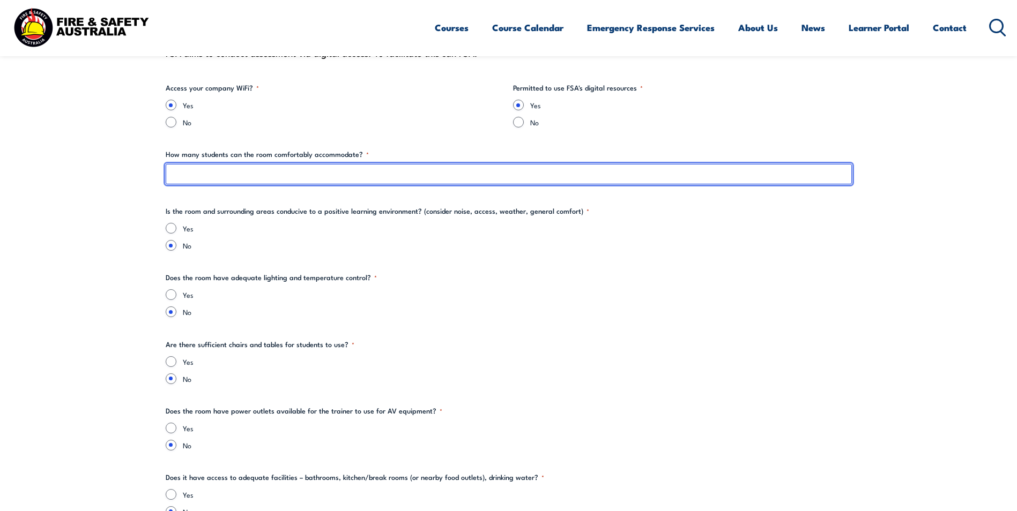
click at [231, 174] on input "How many students can the room comfortably accommodate? *" at bounding box center [509, 174] width 686 height 20
type input "15"
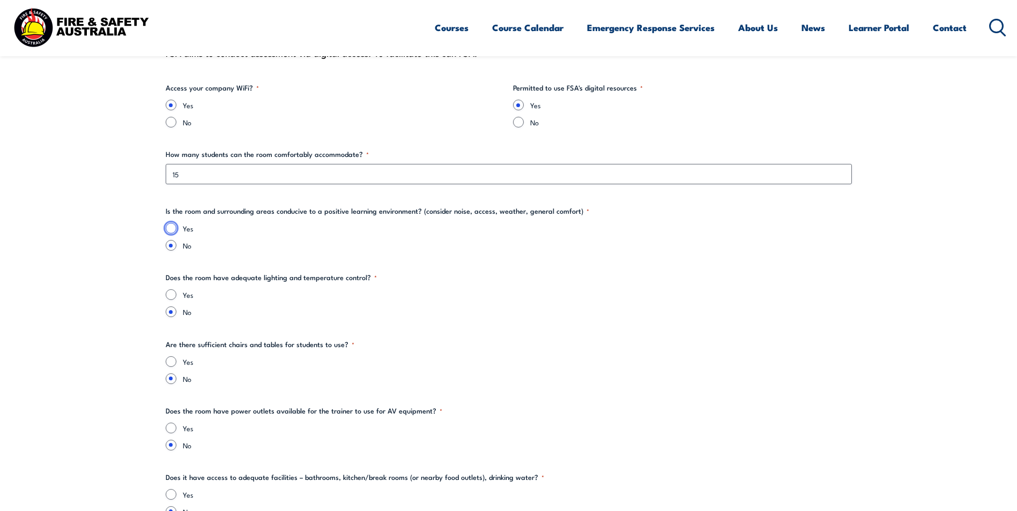
click at [173, 226] on input "Yes" at bounding box center [171, 228] width 11 height 11
radio input "true"
click at [167, 292] on input "Yes" at bounding box center [171, 294] width 11 height 11
radio input "true"
click at [168, 363] on input "Yes" at bounding box center [171, 362] width 11 height 11
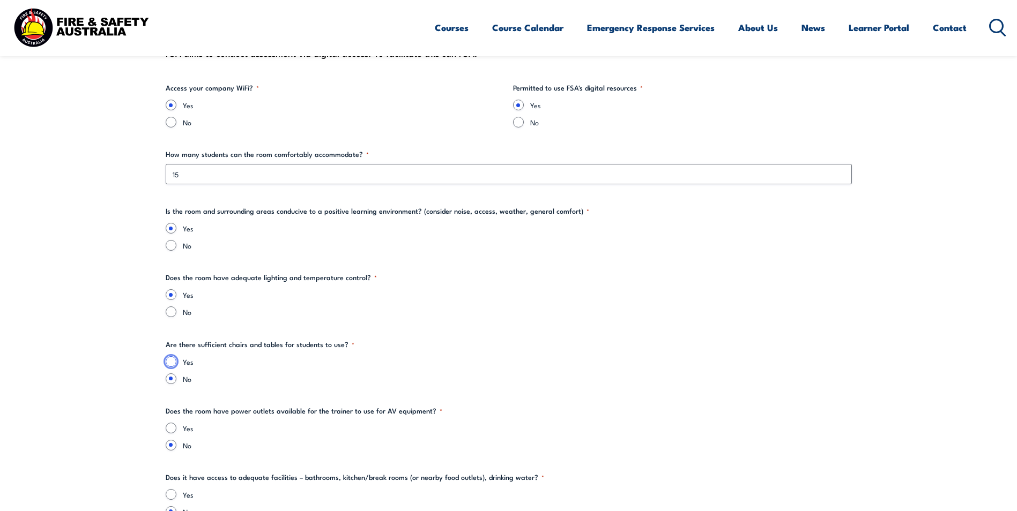
radio input "true"
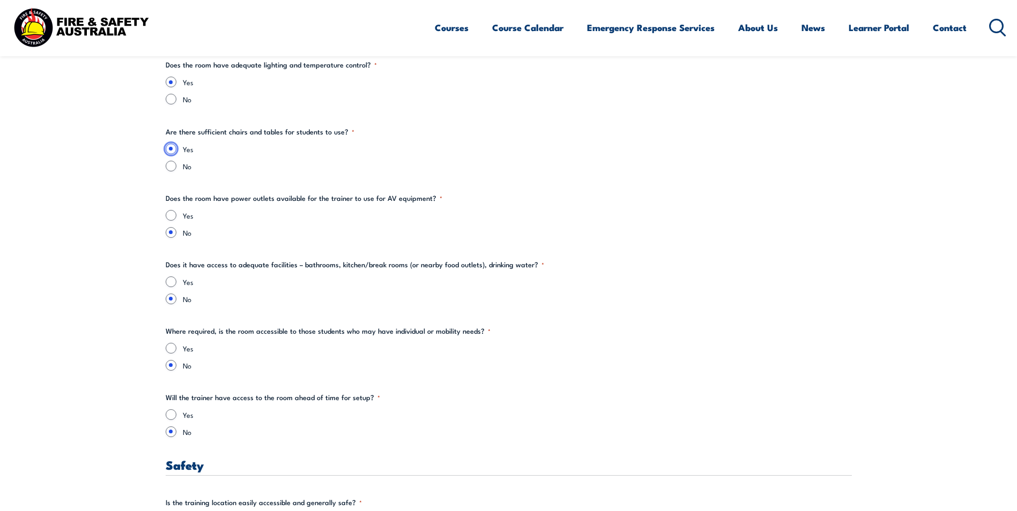
scroll to position [1394, 0]
click at [173, 215] on input "Yes" at bounding box center [171, 214] width 11 height 11
radio input "true"
click at [170, 279] on input "Yes" at bounding box center [171, 280] width 11 height 11
radio input "true"
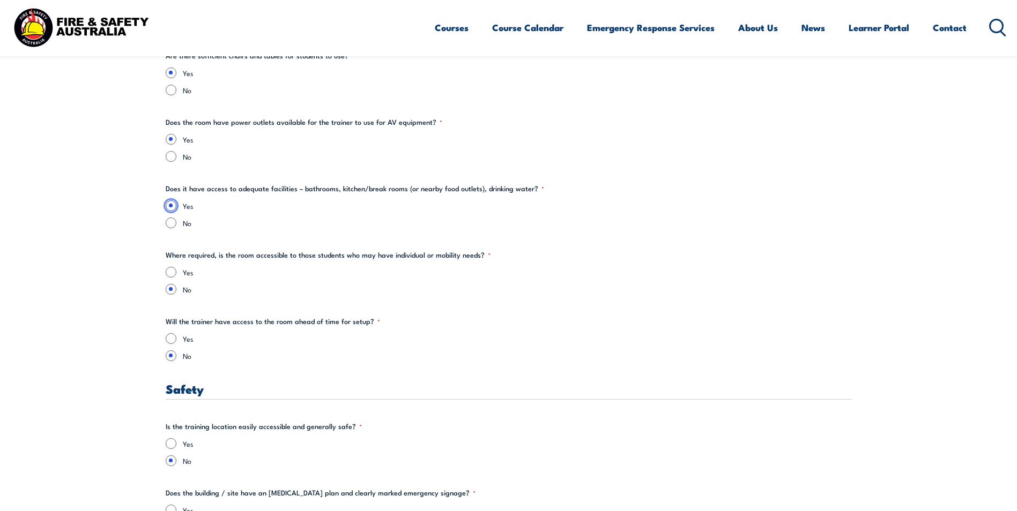
scroll to position [1555, 0]
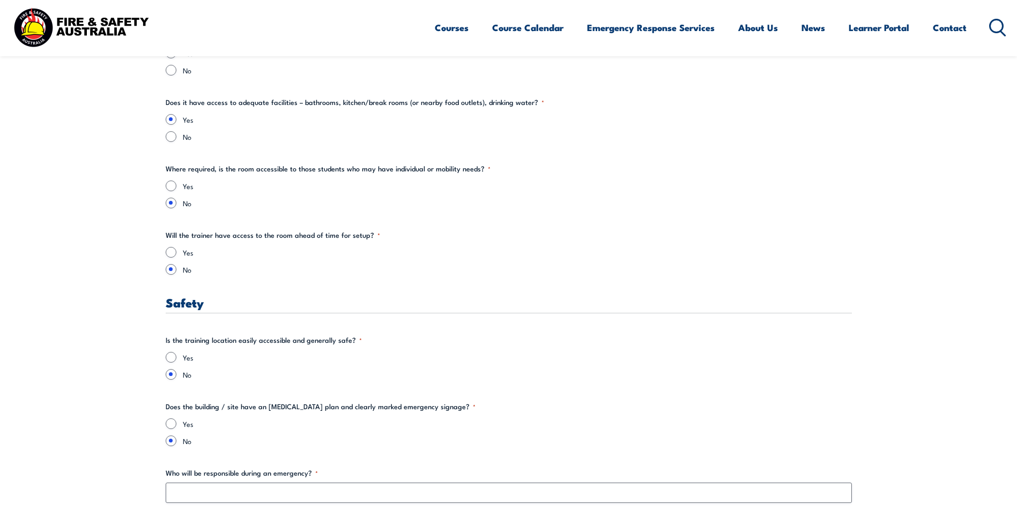
click at [167, 181] on div "Yes" at bounding box center [509, 186] width 686 height 11
click at [173, 185] on input "Yes" at bounding box center [171, 186] width 11 height 11
radio input "true"
click at [168, 251] on input "Yes" at bounding box center [171, 252] width 11 height 11
radio input "true"
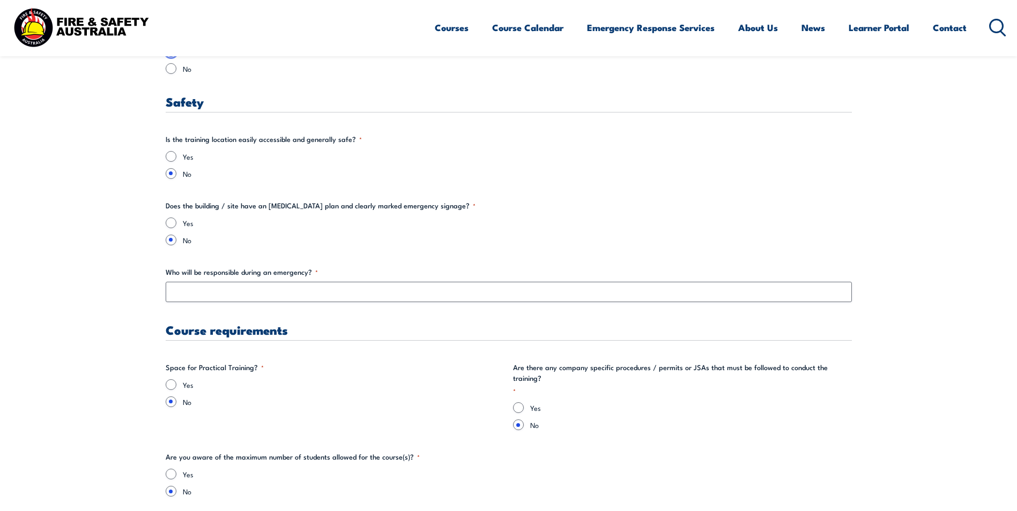
scroll to position [1769, 0]
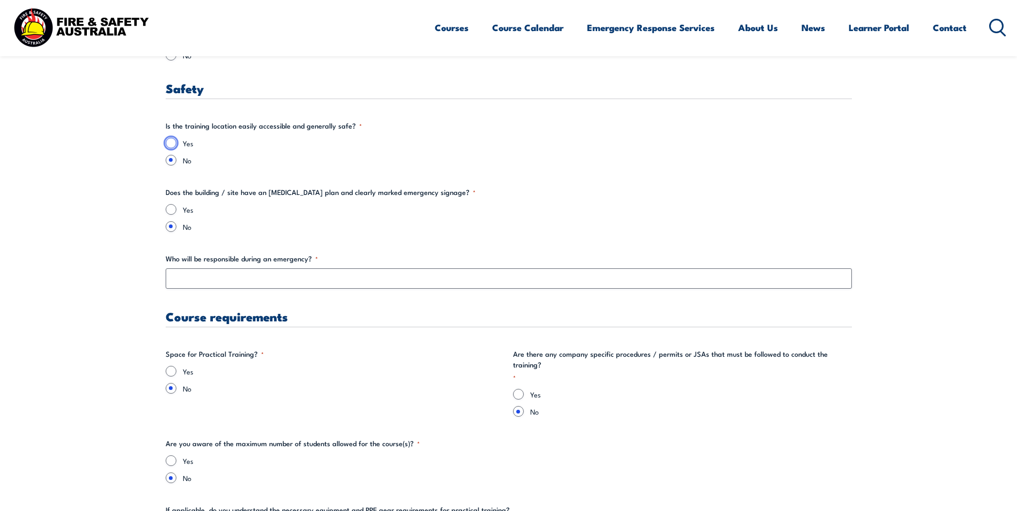
click at [174, 145] on input "Yes" at bounding box center [171, 143] width 11 height 11
radio input "true"
click at [171, 211] on input "Yes" at bounding box center [171, 209] width 11 height 11
radio input "true"
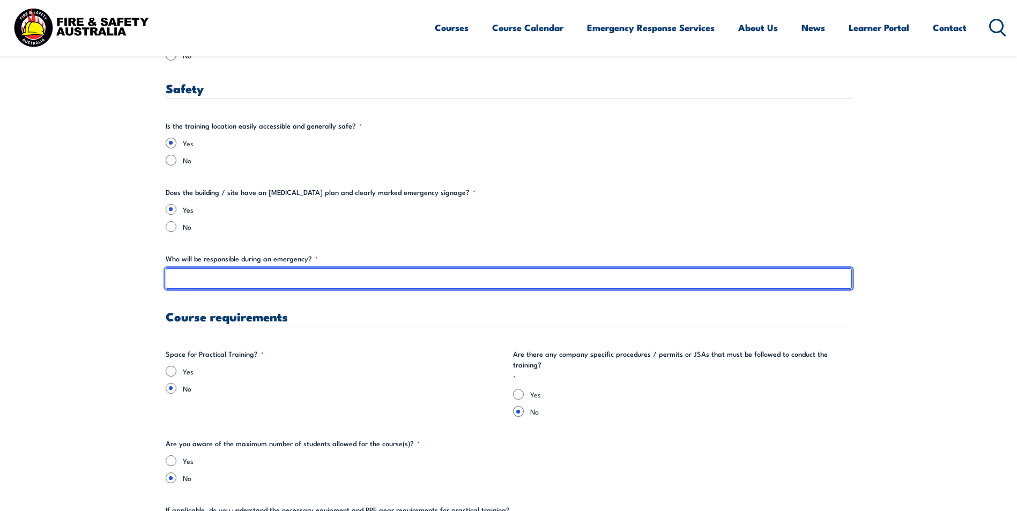
click at [216, 280] on input "Who will be responsible during an emergency? *" at bounding box center [509, 279] width 686 height 20
type input "[PERSON_NAME]"
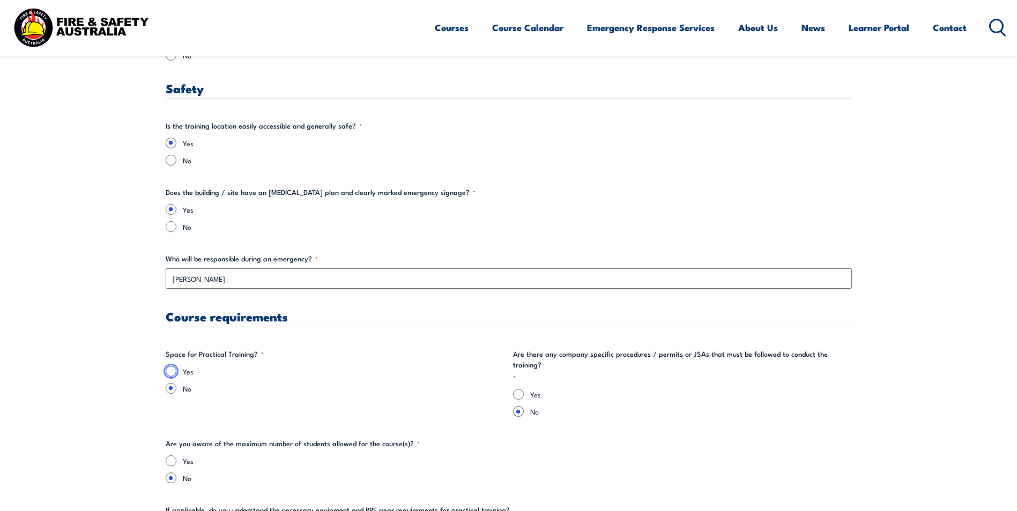
click at [172, 375] on input "Yes" at bounding box center [171, 371] width 11 height 11
radio input "true"
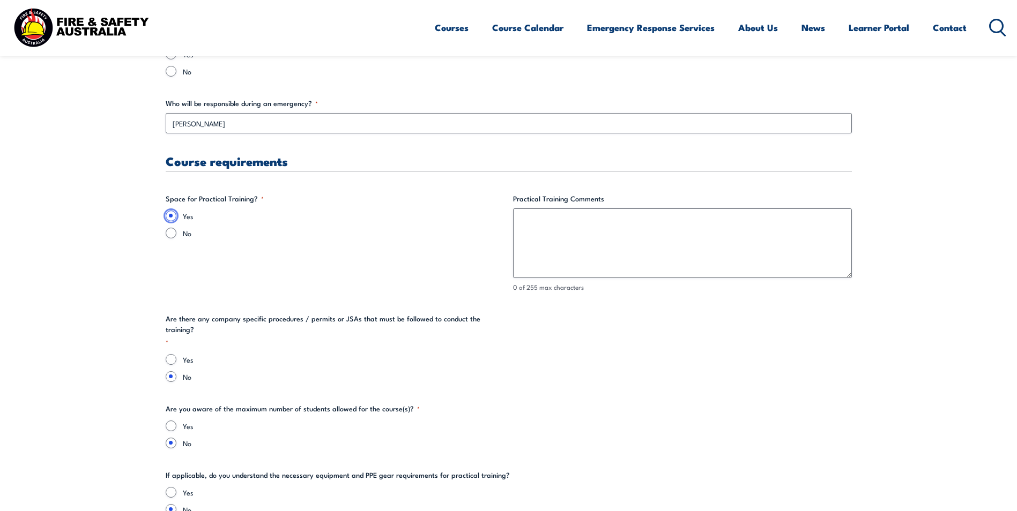
scroll to position [1930, 0]
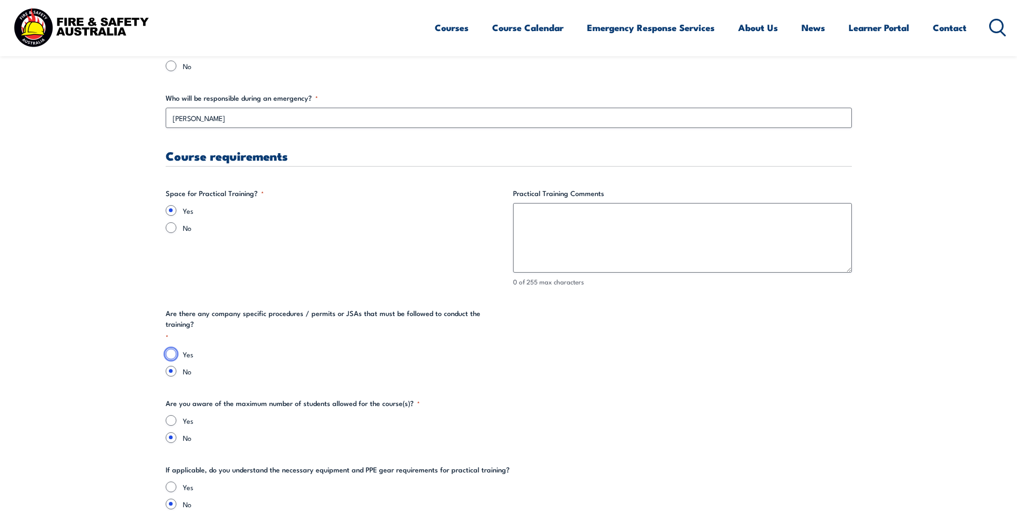
click at [170, 349] on input "Yes" at bounding box center [171, 354] width 11 height 11
radio input "true"
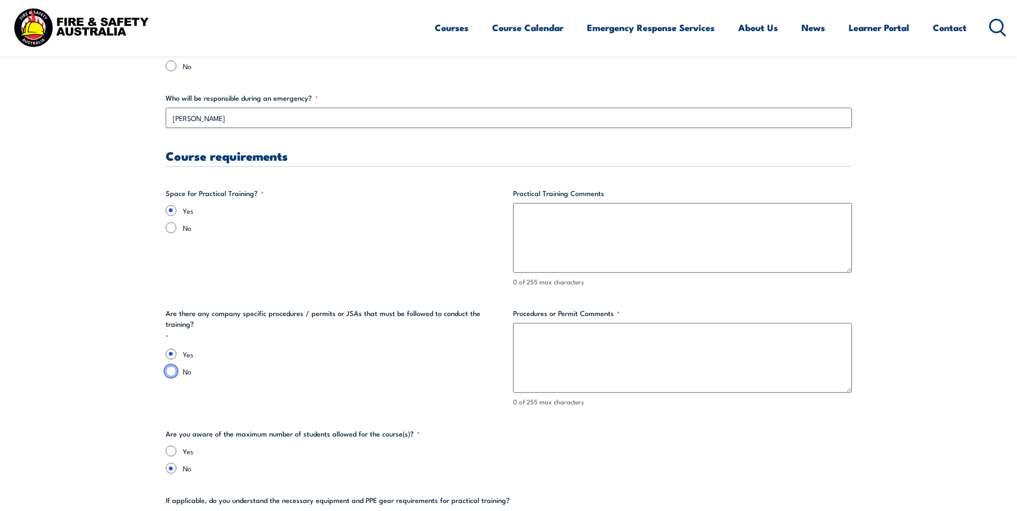
click at [170, 366] on input "No" at bounding box center [171, 371] width 11 height 11
radio input "true"
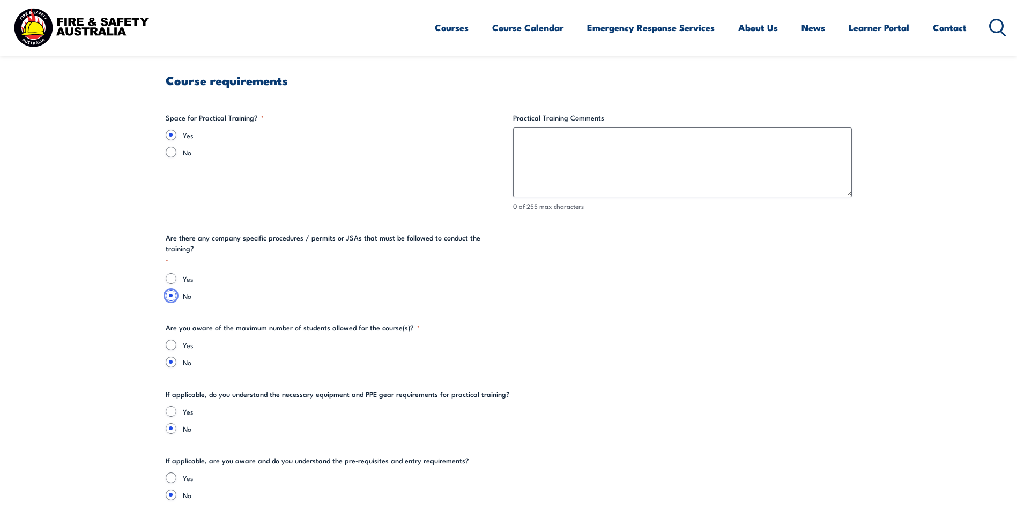
scroll to position [2144, 0]
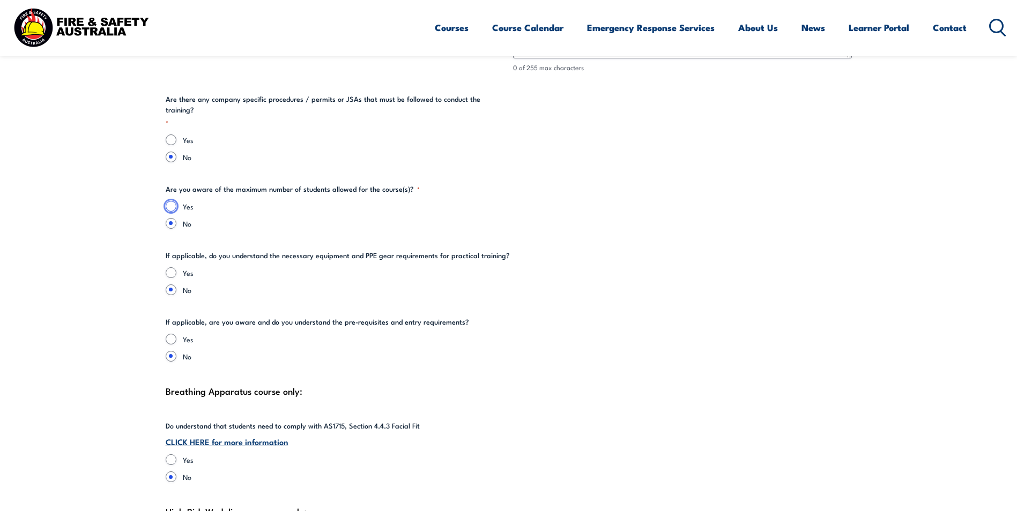
click at [172, 201] on input "Yes" at bounding box center [171, 206] width 11 height 11
radio input "true"
click at [172, 268] on input "Yes" at bounding box center [171, 273] width 11 height 11
radio input "true"
click at [170, 334] on input "Yes" at bounding box center [171, 339] width 11 height 11
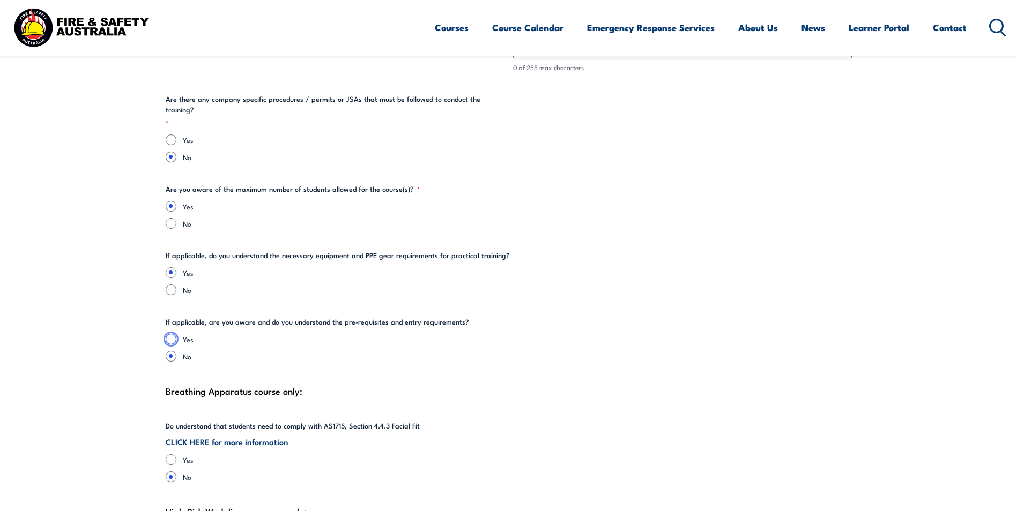
radio input "true"
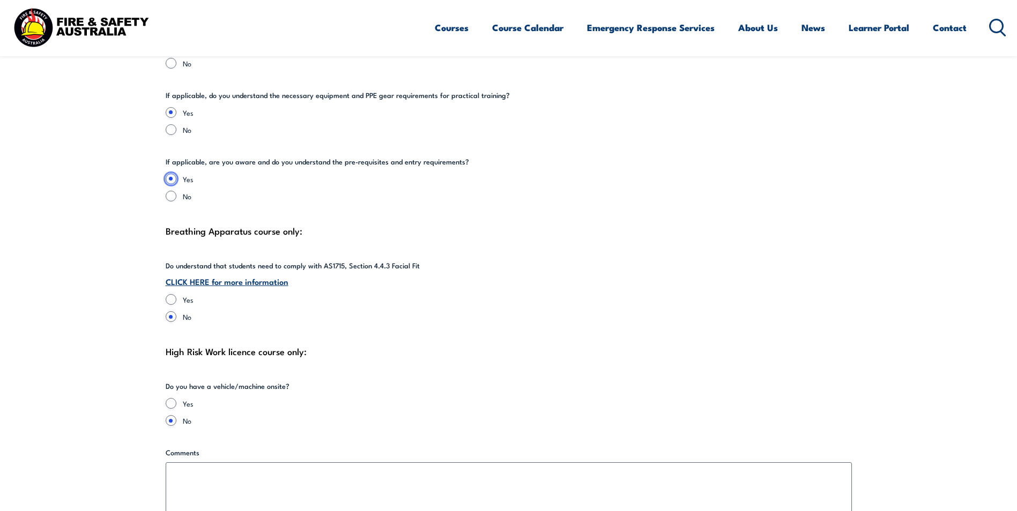
scroll to position [2305, 0]
click at [173, 294] on input "Yes" at bounding box center [171, 299] width 11 height 11
radio input "true"
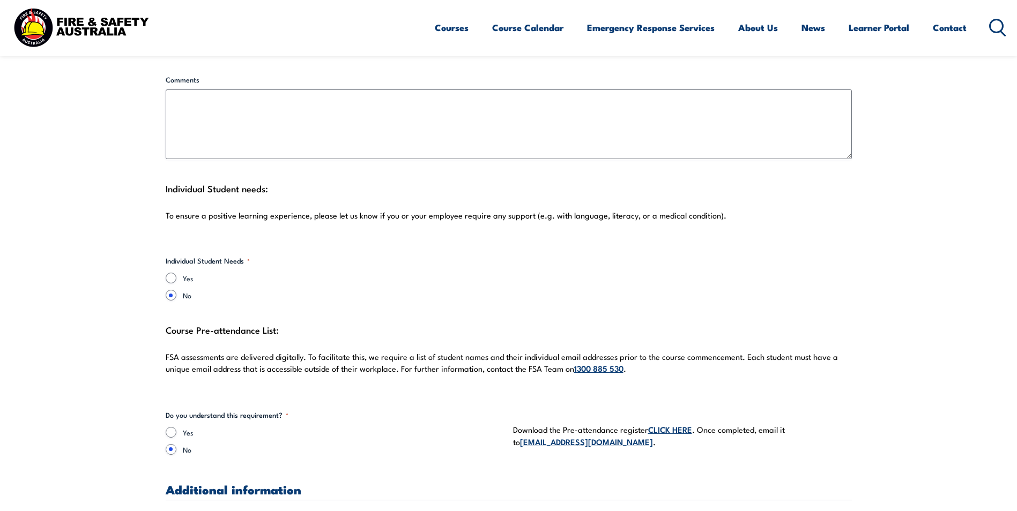
scroll to position [2680, 0]
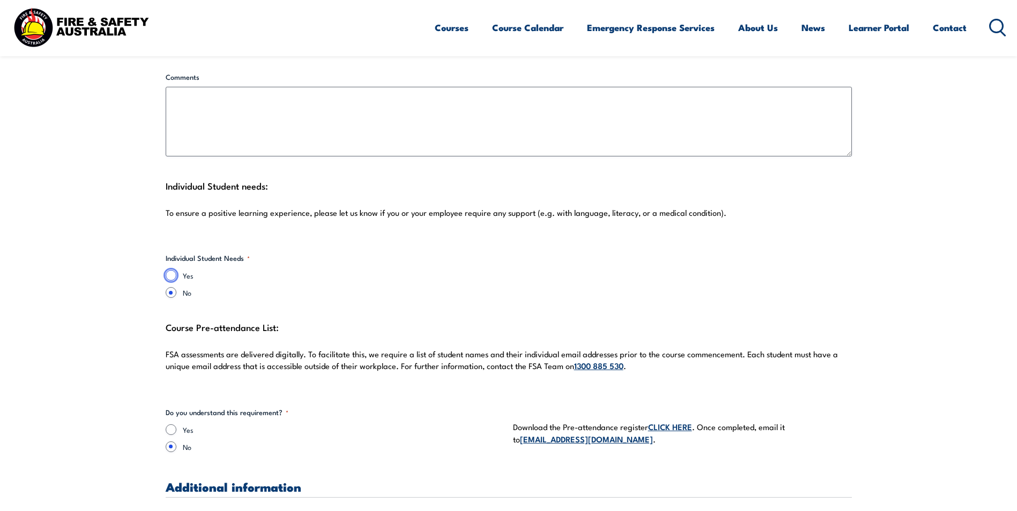
click at [170, 270] on input "Yes" at bounding box center [171, 275] width 11 height 11
radio input "true"
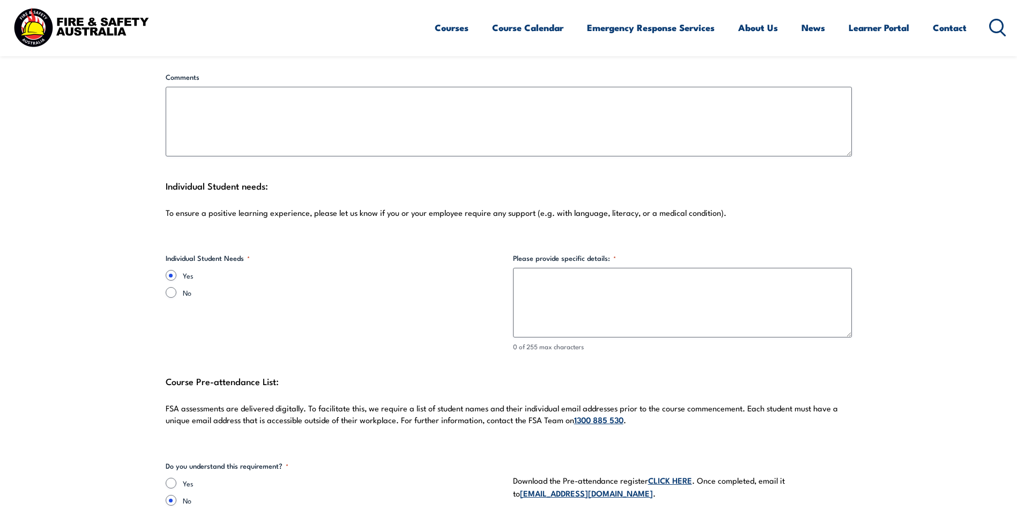
click at [179, 287] on div "No" at bounding box center [335, 292] width 339 height 11
click at [174, 287] on input "No" at bounding box center [171, 292] width 11 height 11
radio input "true"
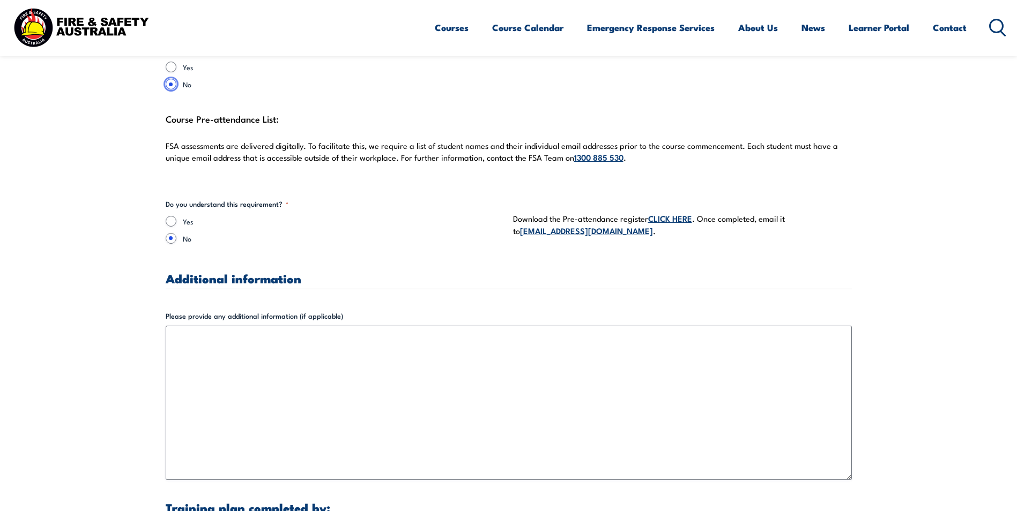
scroll to position [2895, 0]
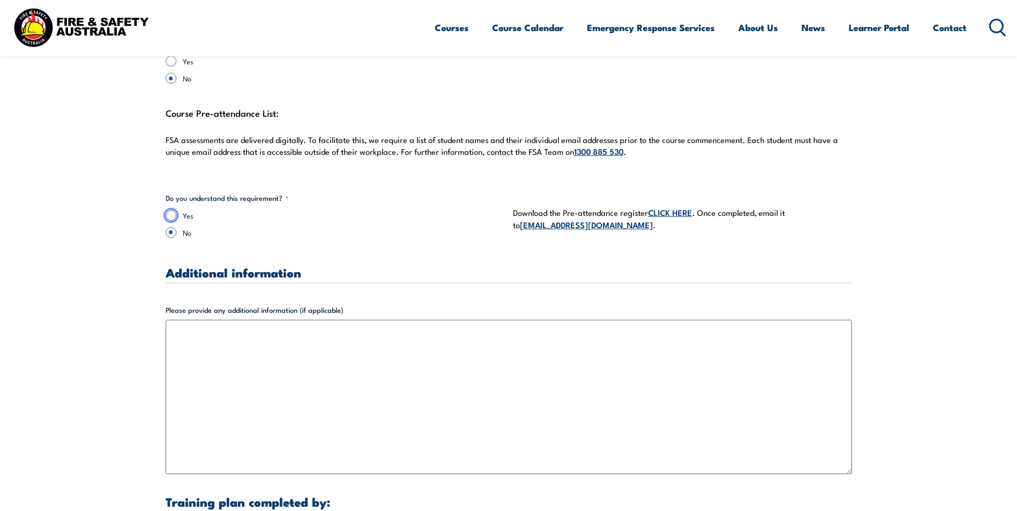
click at [169, 210] on input "Yes" at bounding box center [171, 215] width 11 height 11
radio input "true"
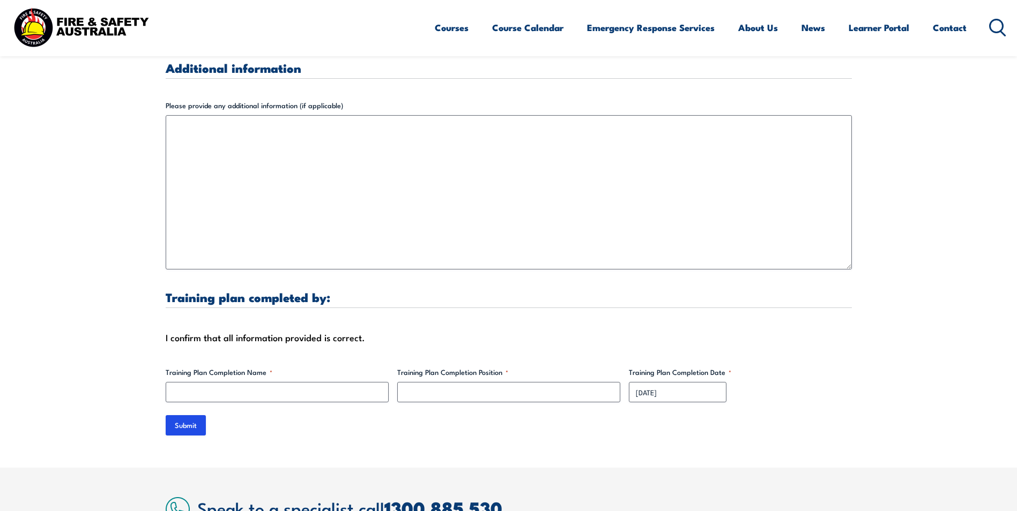
scroll to position [3163, 0]
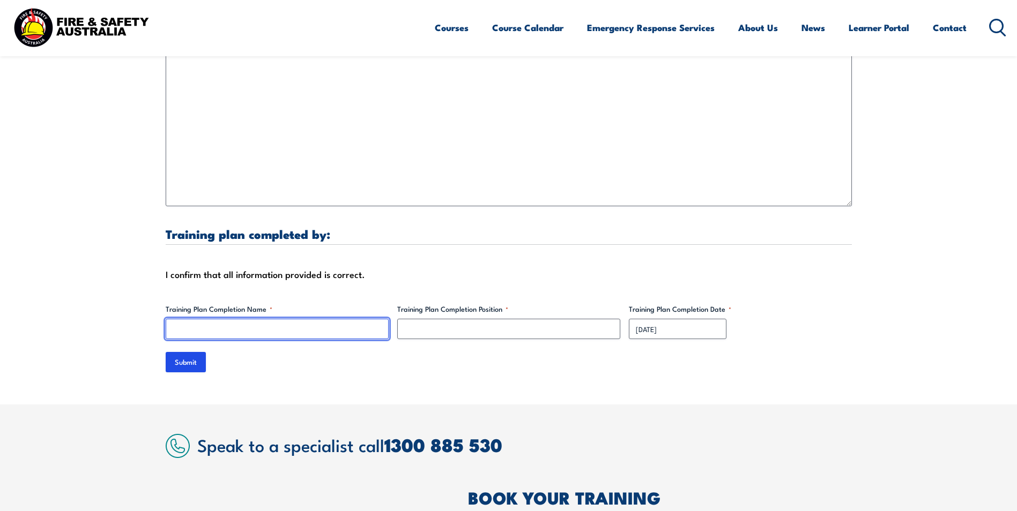
click at [185, 319] on input "Training Plan Completion Name *" at bounding box center [277, 329] width 223 height 20
type input "[PERSON_NAME]"
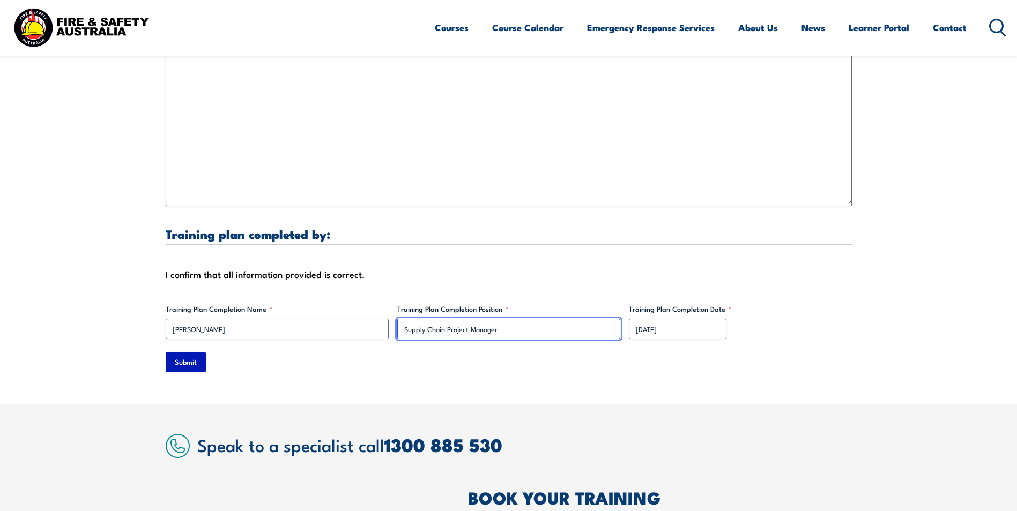
type input "Supply Chain Project Manager"
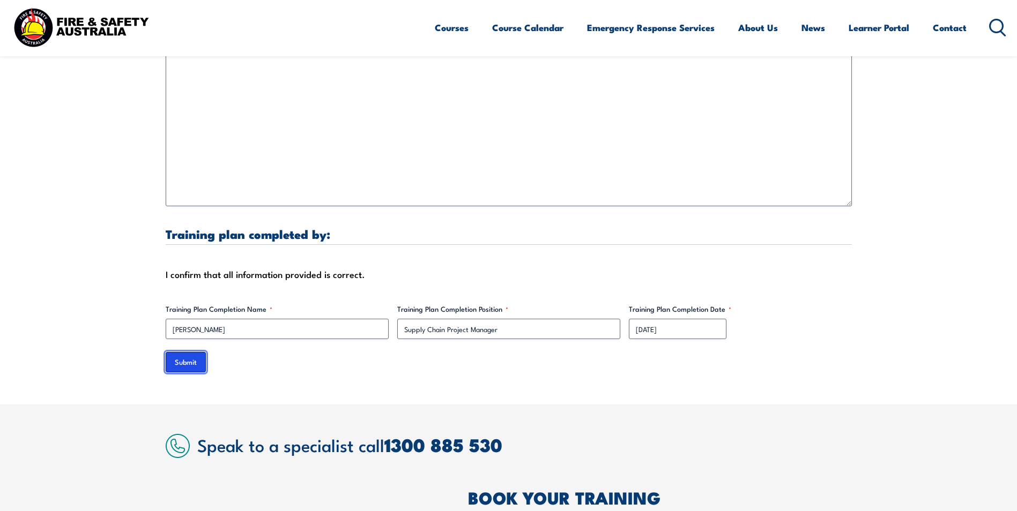
click at [182, 358] on input "Submit" at bounding box center [186, 362] width 40 height 20
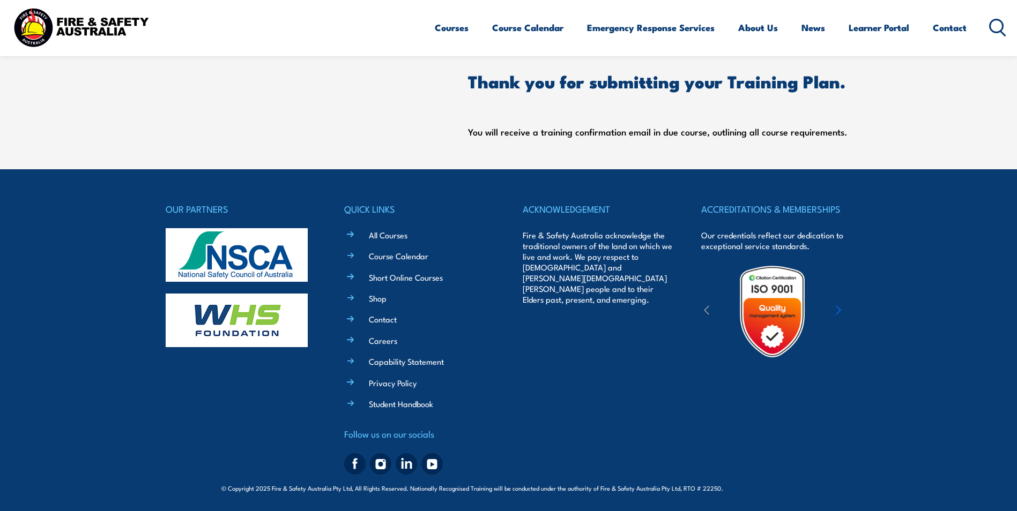
scroll to position [482, 0]
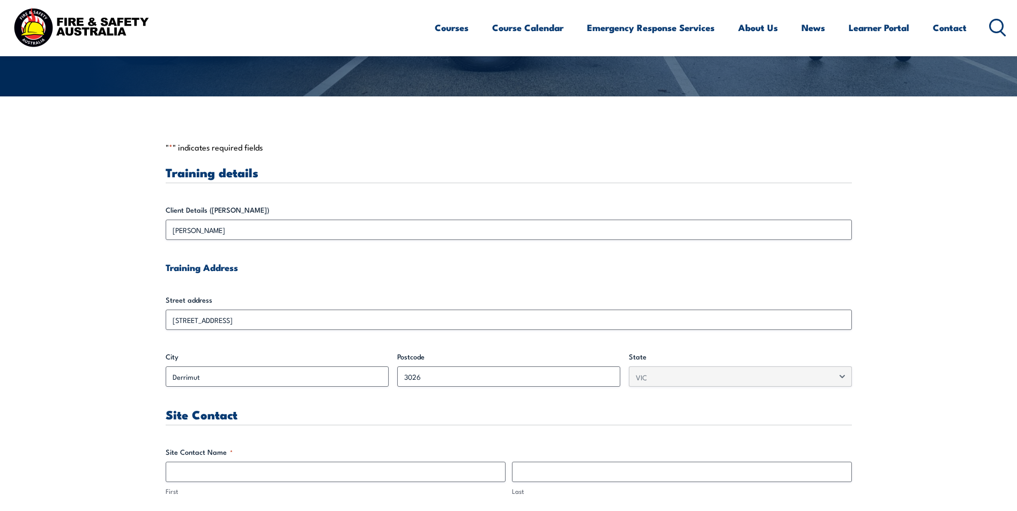
scroll to position [375, 0]
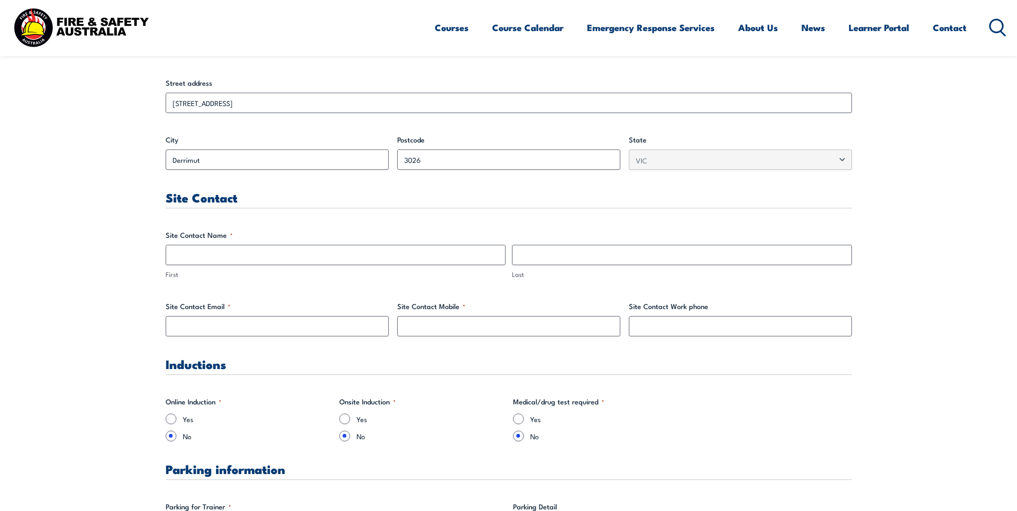
scroll to position [429, 0]
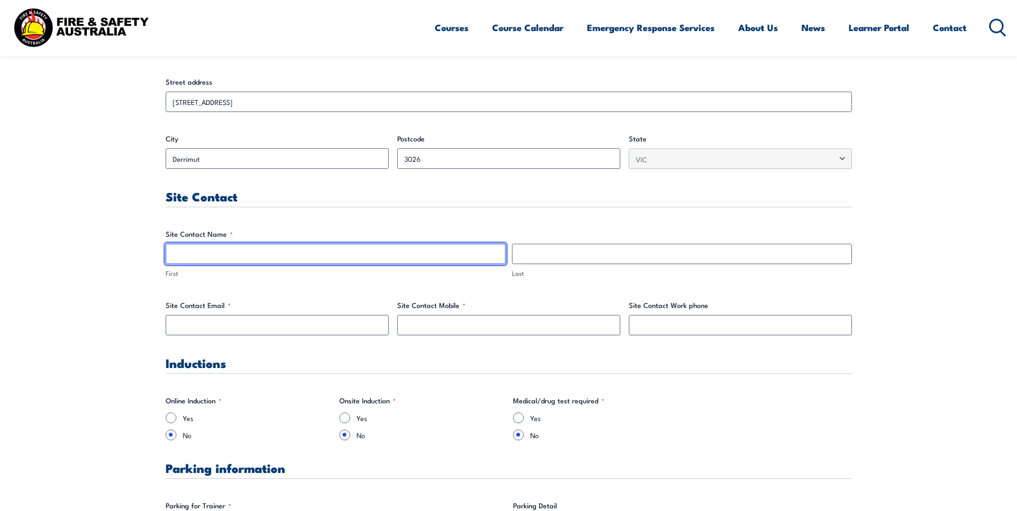
click at [179, 262] on input "First" at bounding box center [336, 254] width 340 height 20
type input "Geoff"
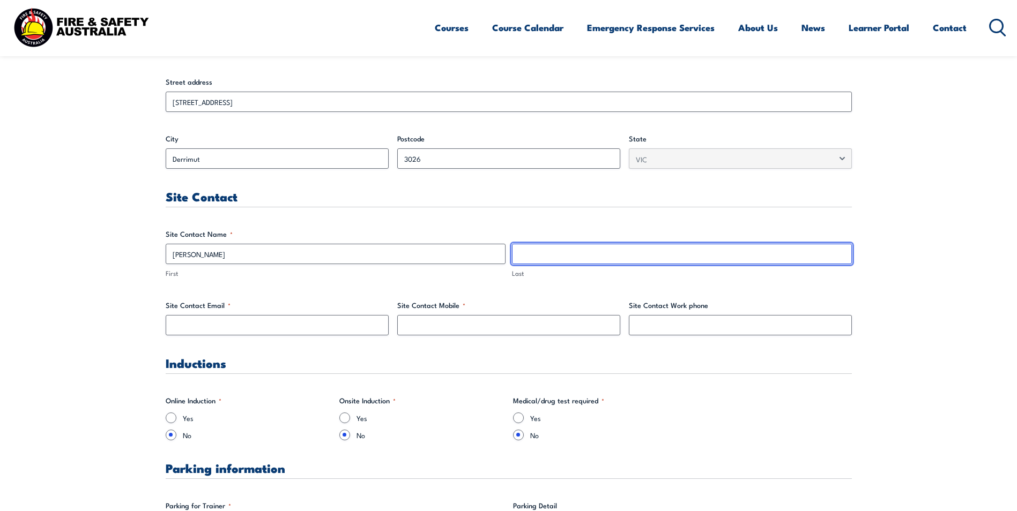
type input "Torney"
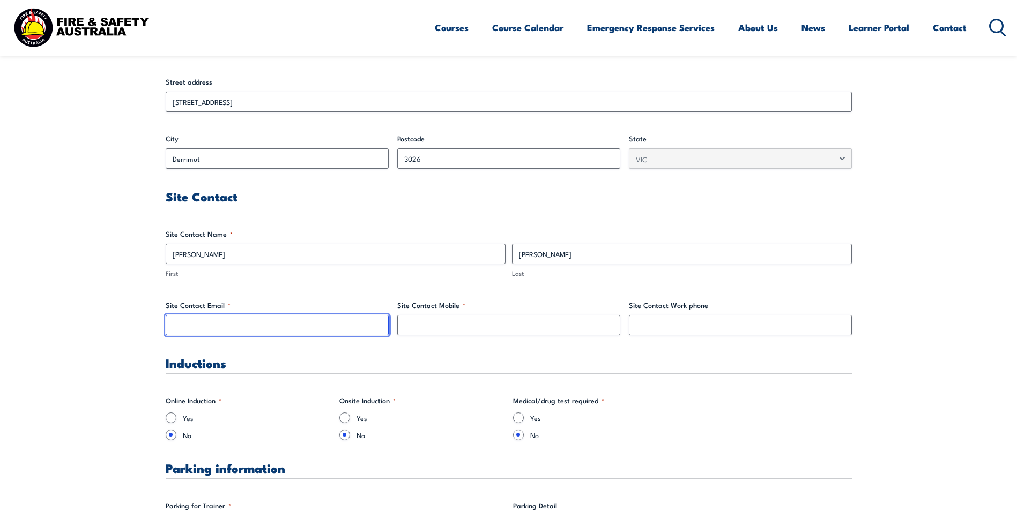
type input "geofft@paramountliquor.com.au"
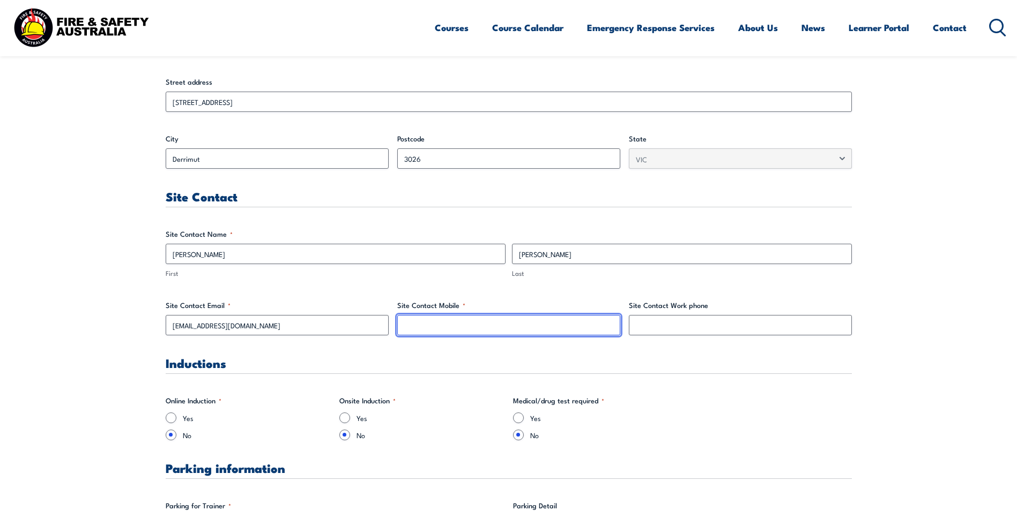
type input "0390349621"
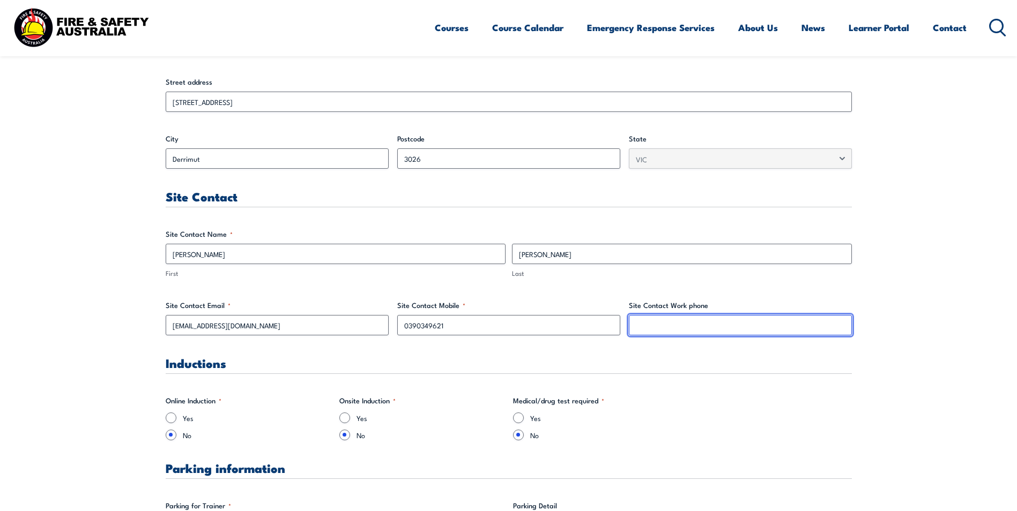
click at [681, 327] on input "Site Contact Work phone" at bounding box center [740, 325] width 223 height 20
type input "0390349621"
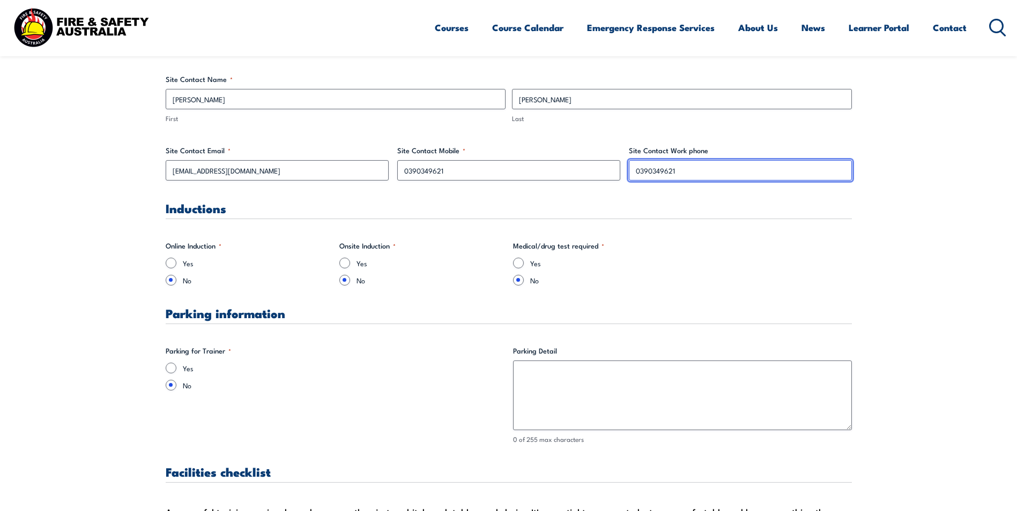
scroll to position [590, 0]
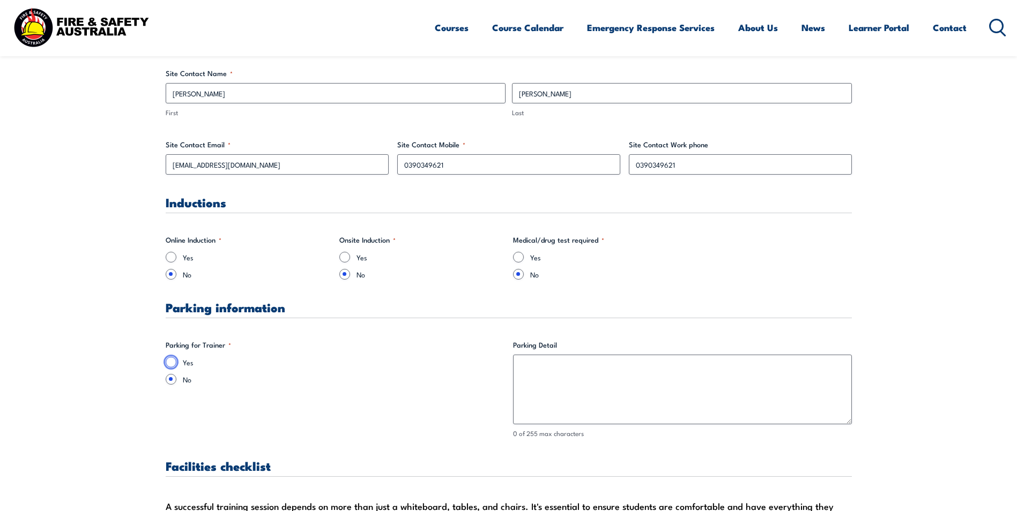
click at [169, 360] on input "Yes" at bounding box center [171, 362] width 11 height 11
radio input "true"
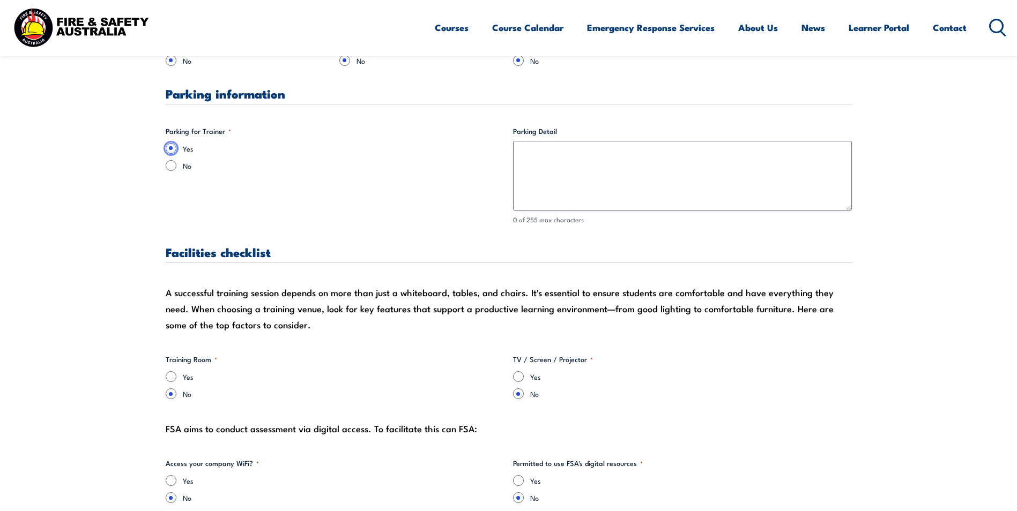
scroll to position [804, 0]
click at [172, 375] on input "Yes" at bounding box center [171, 376] width 11 height 11
radio input "true"
click at [515, 378] on input "Yes" at bounding box center [518, 376] width 11 height 11
radio input "true"
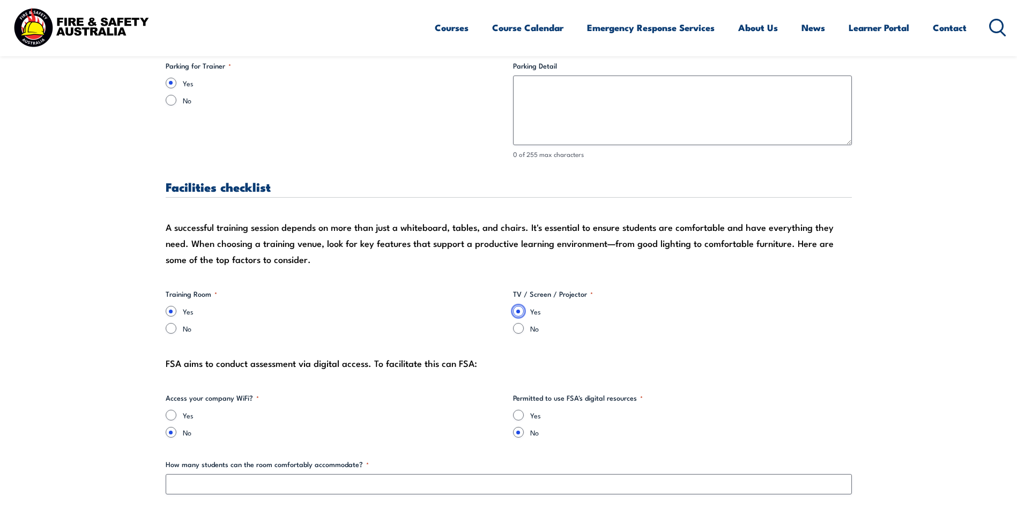
scroll to position [965, 0]
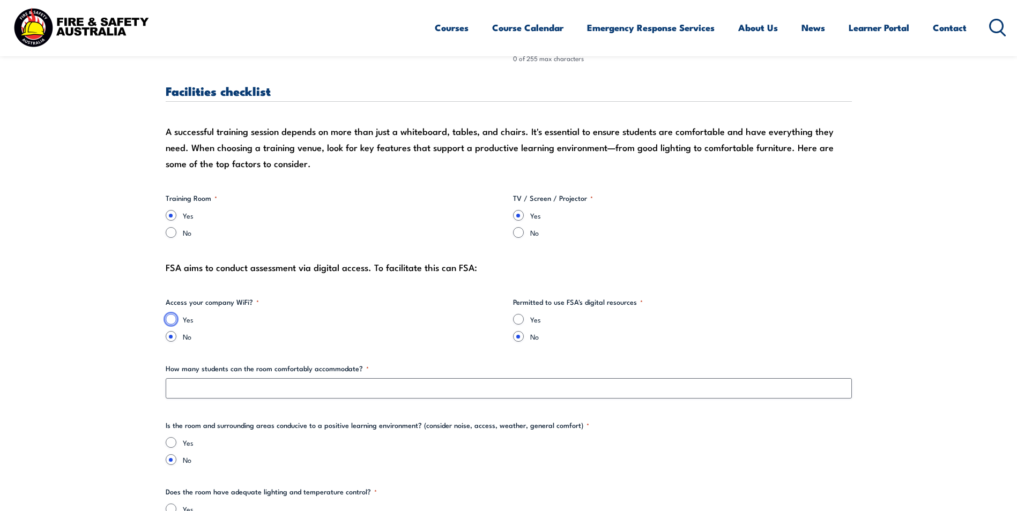
click at [168, 320] on input "Yes" at bounding box center [171, 319] width 11 height 11
radio input "true"
click at [524, 318] on div "Yes" at bounding box center [682, 319] width 339 height 11
click at [521, 314] on div "Yes" at bounding box center [682, 319] width 339 height 11
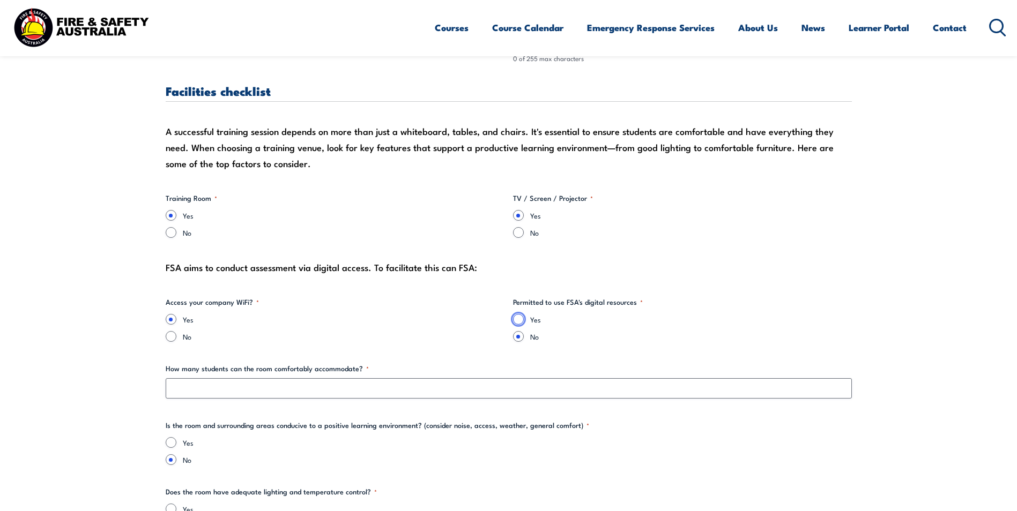
click at [518, 318] on input "Yes" at bounding box center [518, 319] width 11 height 11
radio input "true"
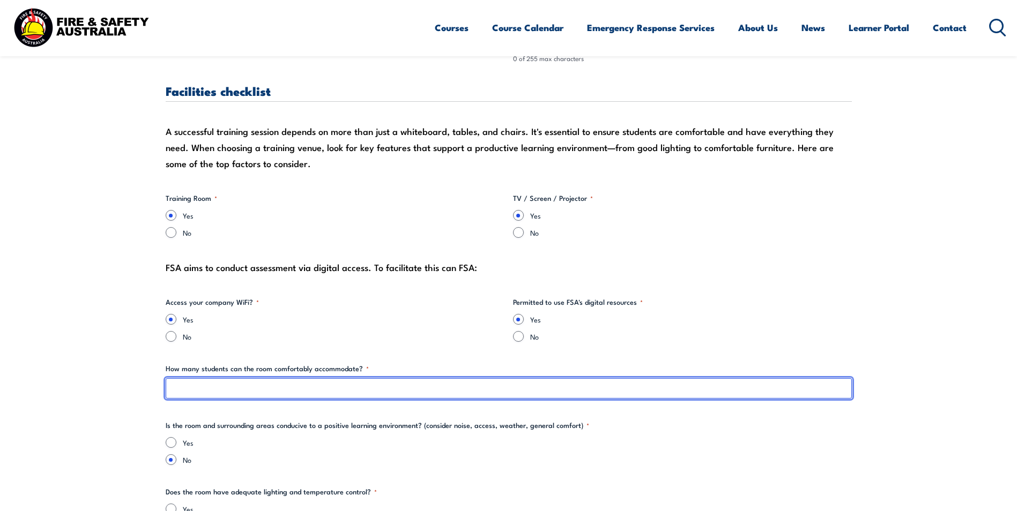
click at [288, 382] on input "How many students can the room comfortably accommodate? *" at bounding box center [509, 388] width 686 height 20
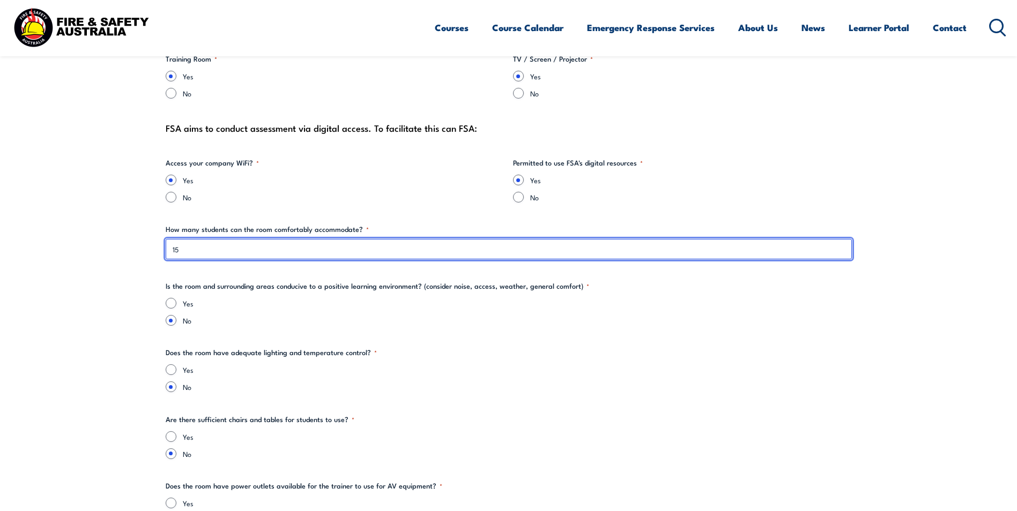
scroll to position [1179, 0]
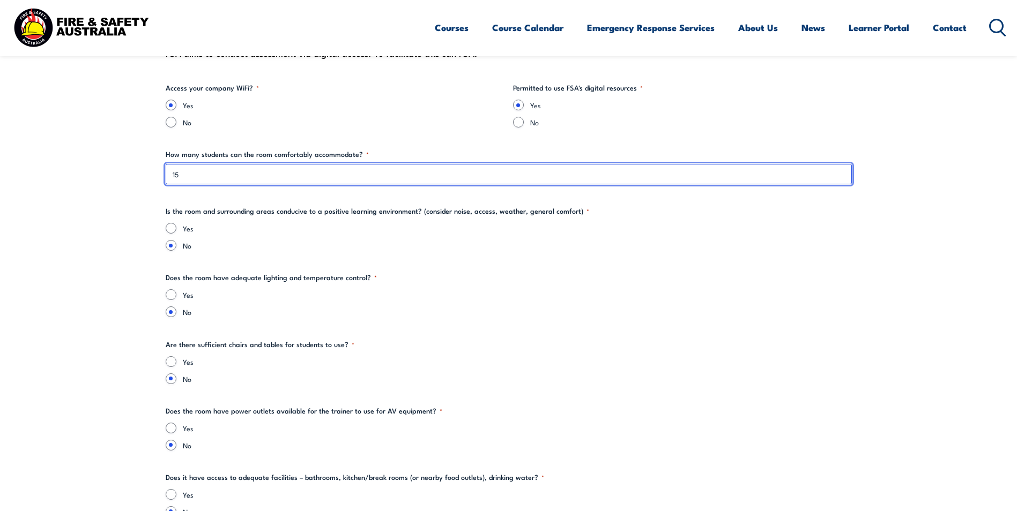
type input "15"
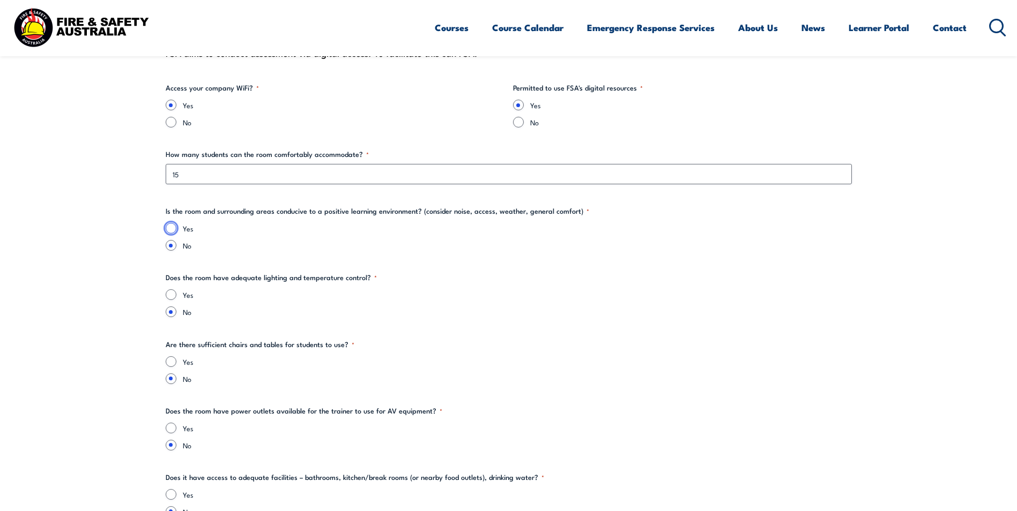
click at [170, 227] on input "Yes" at bounding box center [171, 228] width 11 height 11
radio input "true"
click at [170, 297] on input "Yes" at bounding box center [171, 294] width 11 height 11
radio input "true"
click at [173, 361] on input "Yes" at bounding box center [171, 362] width 11 height 11
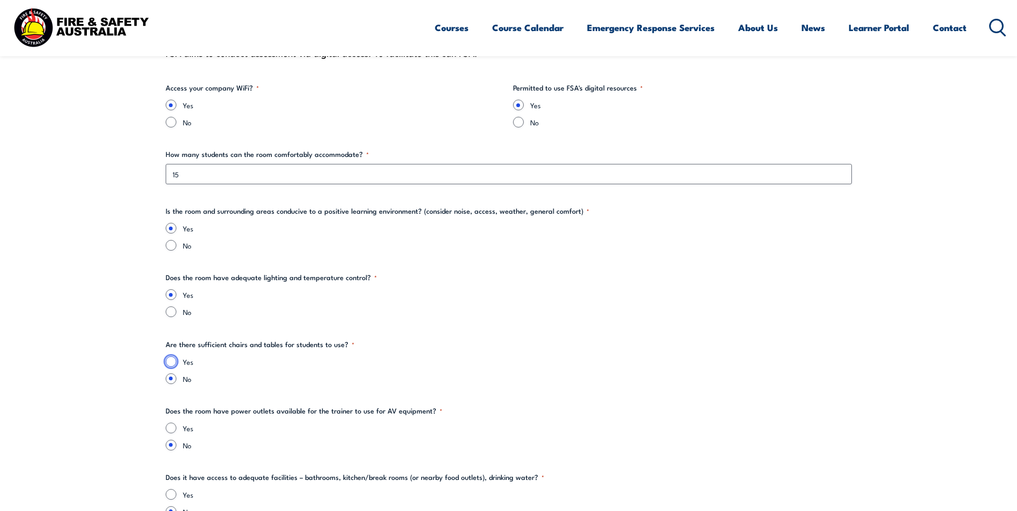
radio input "true"
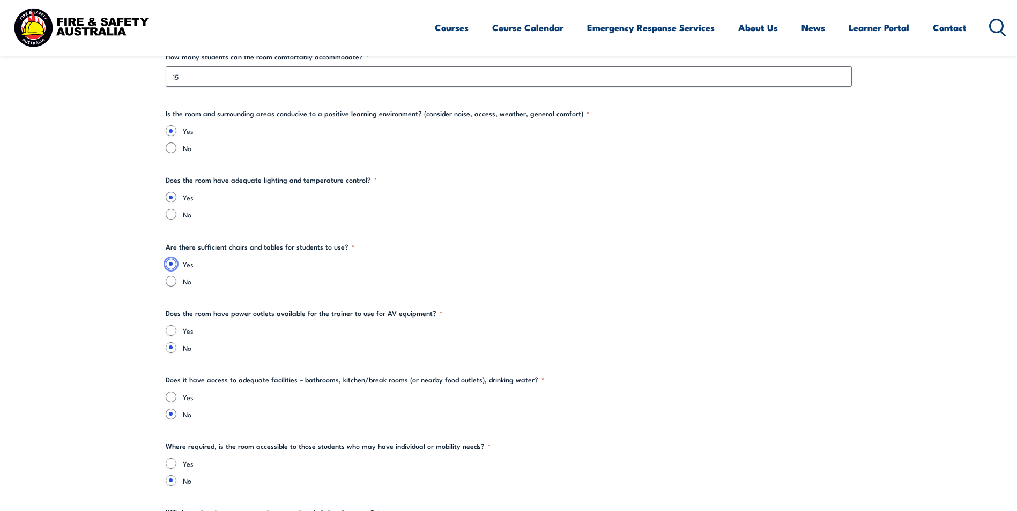
scroll to position [1447, 0]
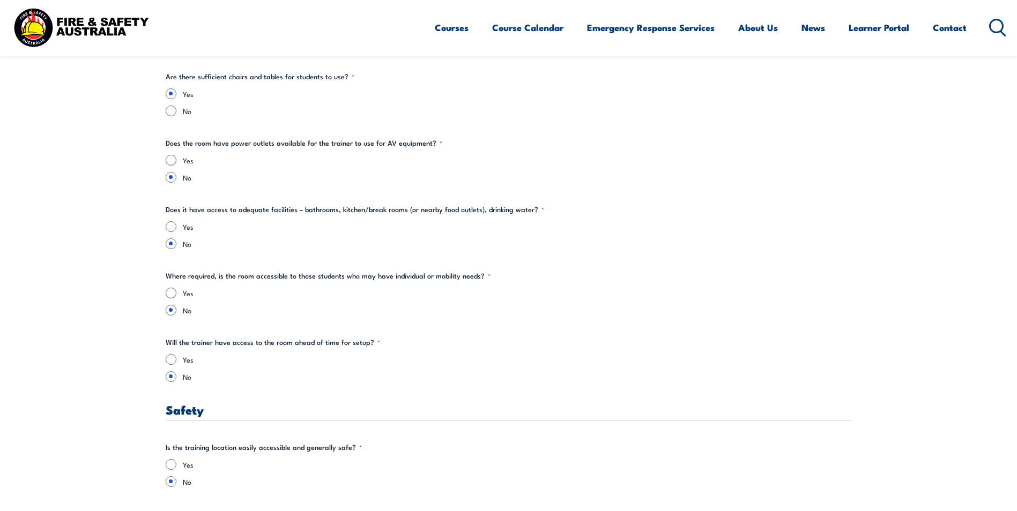
click at [179, 161] on div "Yes" at bounding box center [509, 160] width 686 height 11
click at [172, 162] on input "Yes" at bounding box center [171, 160] width 11 height 11
radio input "true"
click at [171, 227] on input "Yes" at bounding box center [171, 226] width 11 height 11
radio input "true"
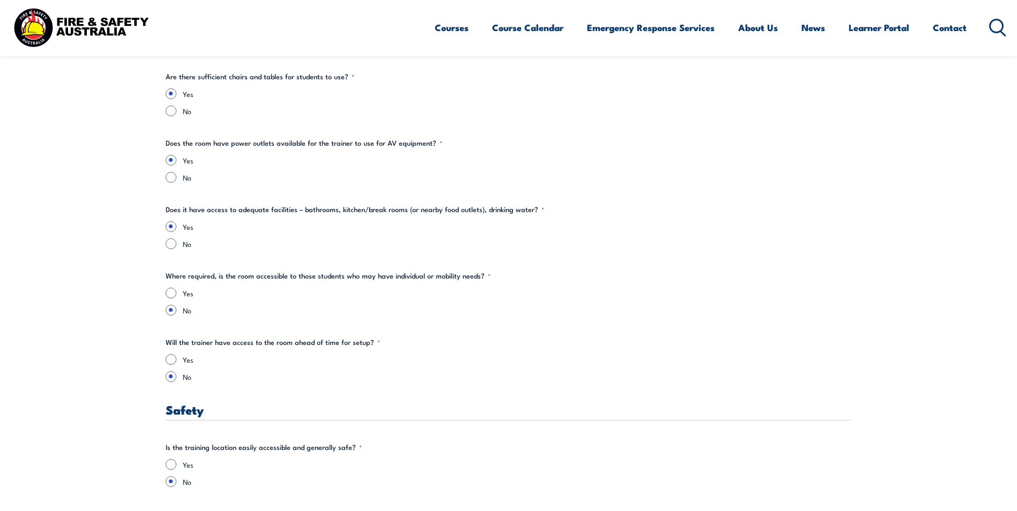
click at [176, 296] on div "Yes" at bounding box center [509, 293] width 686 height 11
click at [171, 364] on input "Yes" at bounding box center [171, 359] width 11 height 11
radio input "true"
click at [174, 293] on input "Yes" at bounding box center [171, 293] width 11 height 11
radio input "true"
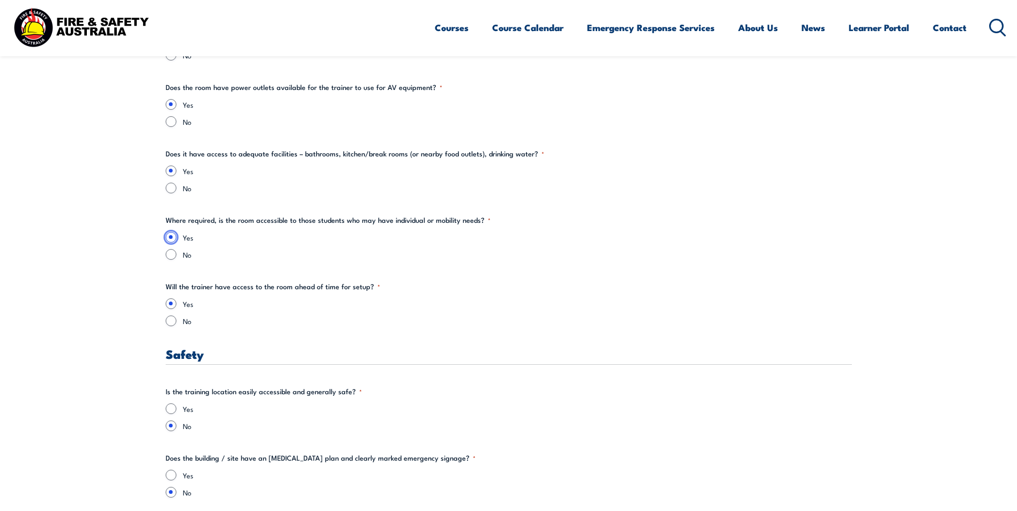
scroll to position [1662, 0]
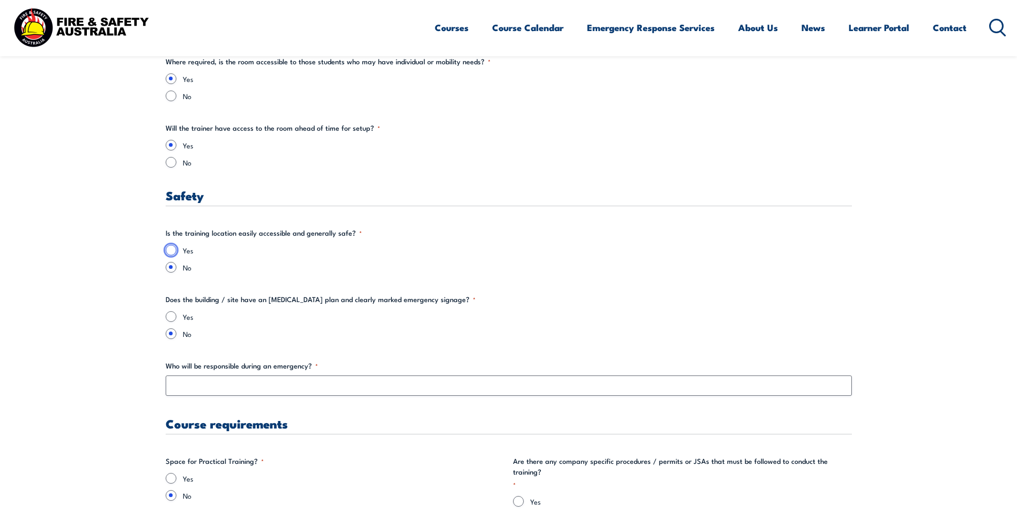
click at [170, 249] on input "Yes" at bounding box center [171, 250] width 11 height 11
radio input "true"
click at [172, 315] on input "Yes" at bounding box center [171, 316] width 11 height 11
radio input "true"
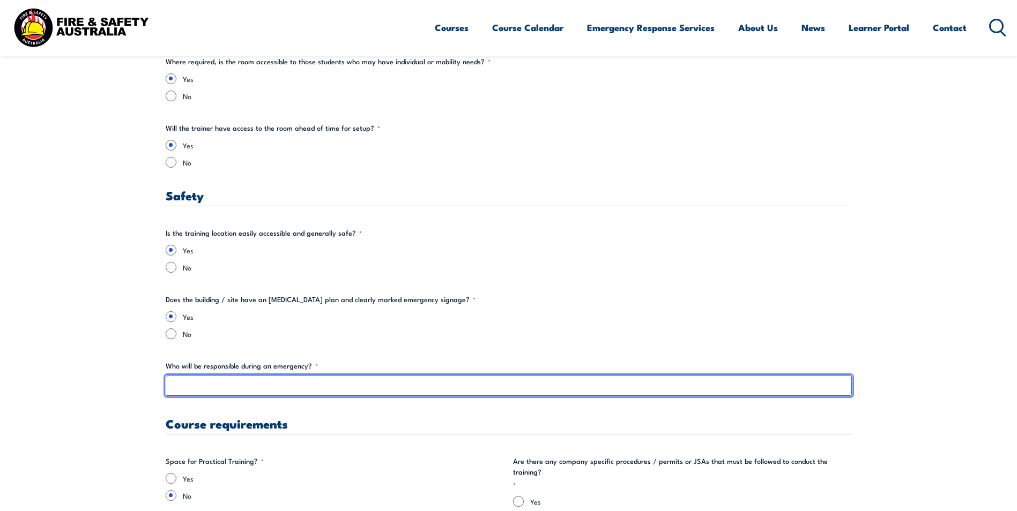
click at [202, 381] on input "Who will be responsible during an emergency? *" at bounding box center [509, 386] width 686 height 20
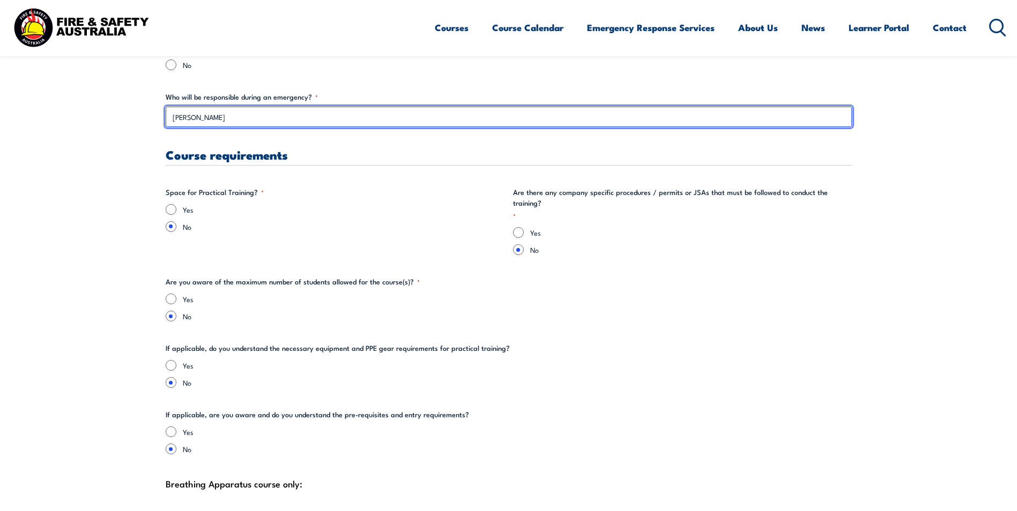
scroll to position [1930, 0]
type input "Geoff Thorney"
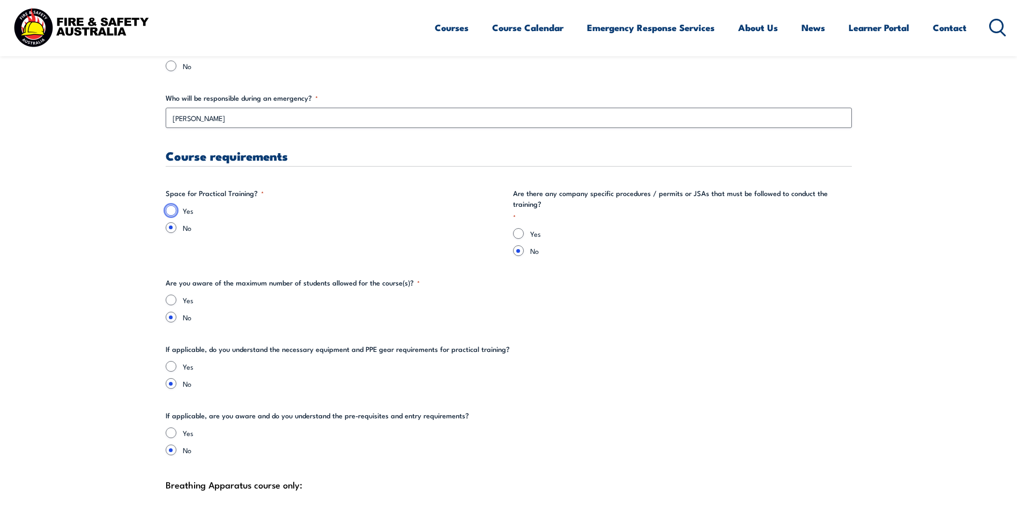
click at [170, 211] on input "Yes" at bounding box center [171, 210] width 11 height 11
radio input "true"
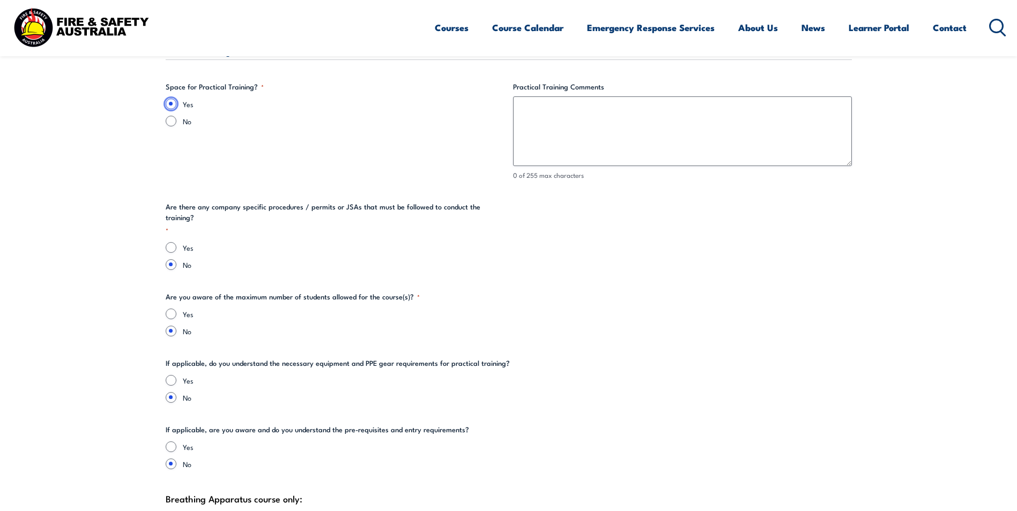
scroll to position [2037, 0]
click at [173, 308] on input "Yes" at bounding box center [171, 313] width 11 height 11
radio input "true"
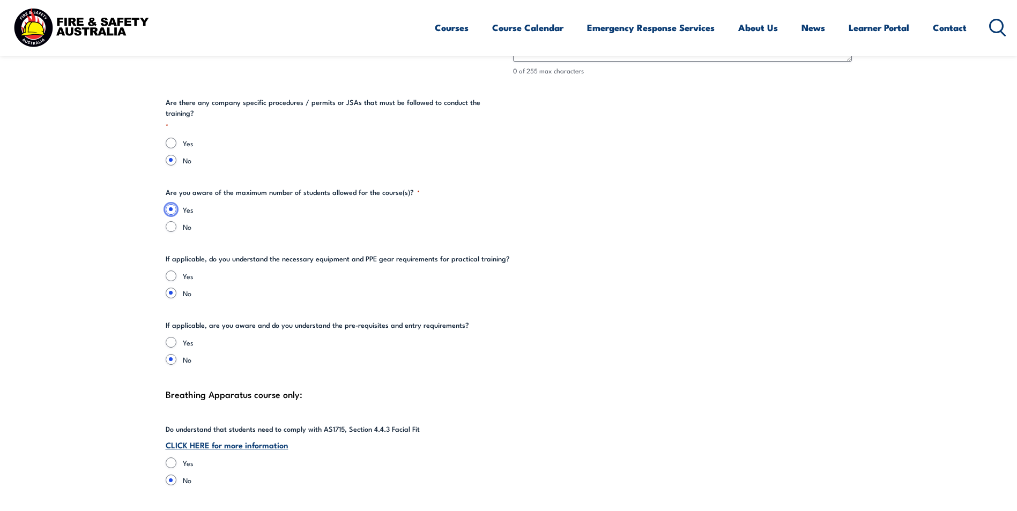
scroll to position [2144, 0]
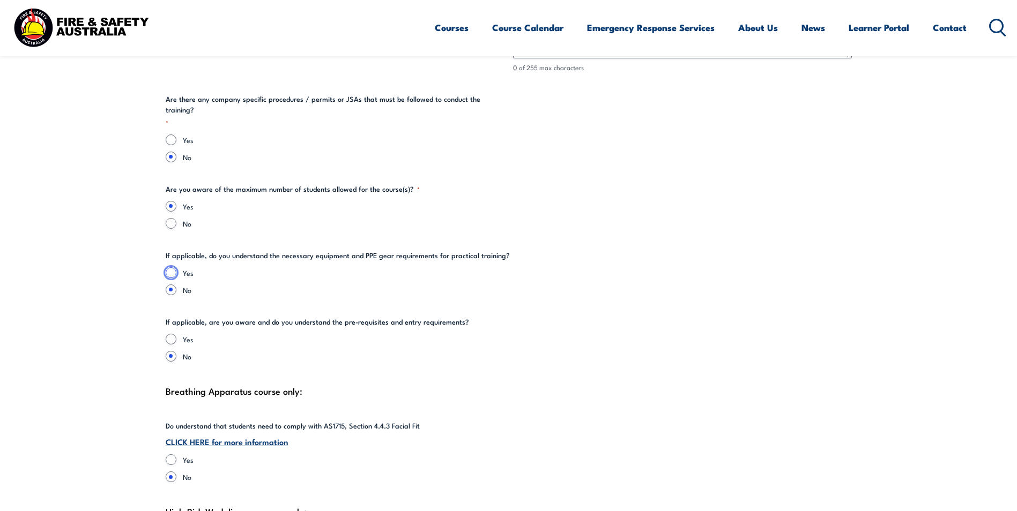
click at [172, 268] on input "Yes" at bounding box center [171, 273] width 11 height 11
radio input "true"
click at [169, 334] on input "Yes" at bounding box center [171, 339] width 11 height 11
radio input "true"
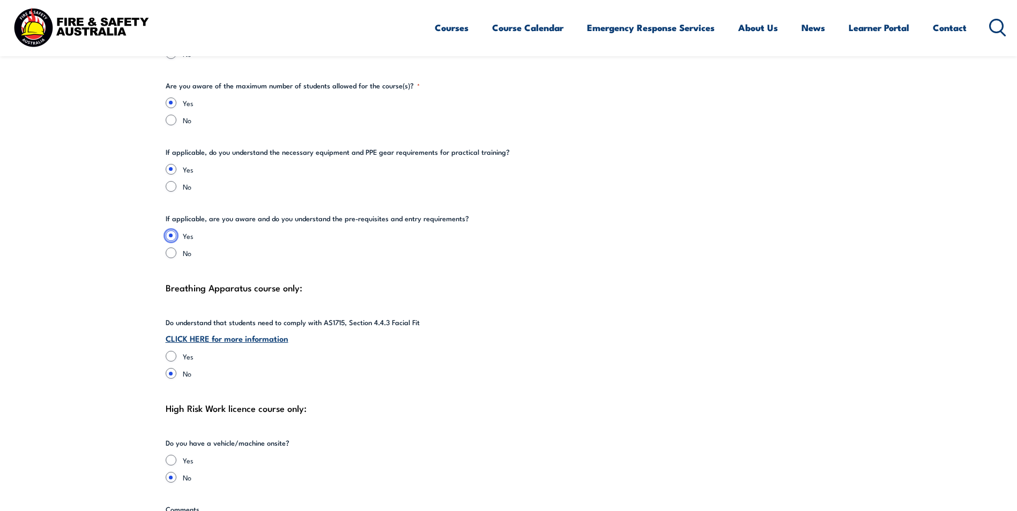
scroll to position [2305, 0]
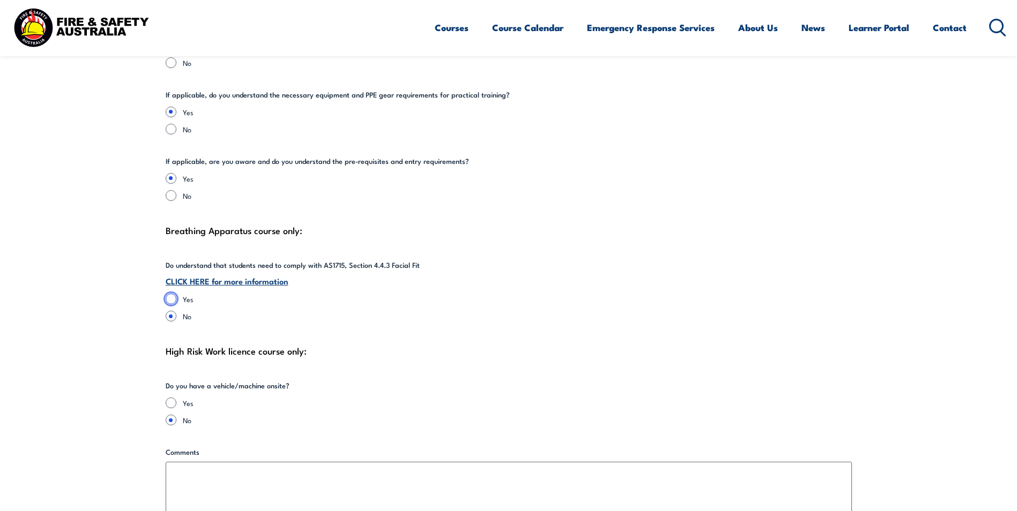
click at [172, 294] on input "Yes" at bounding box center [171, 299] width 11 height 11
radio input "true"
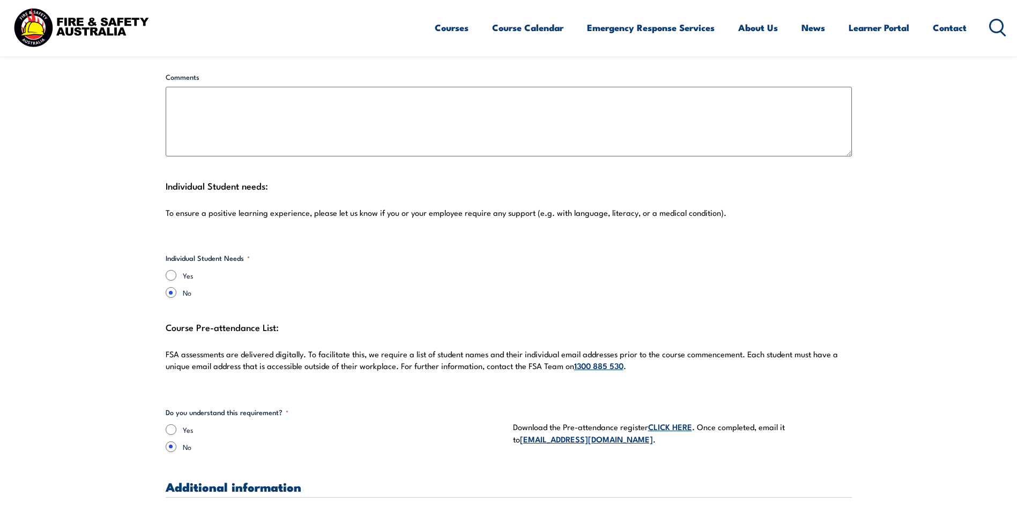
scroll to position [2788, 0]
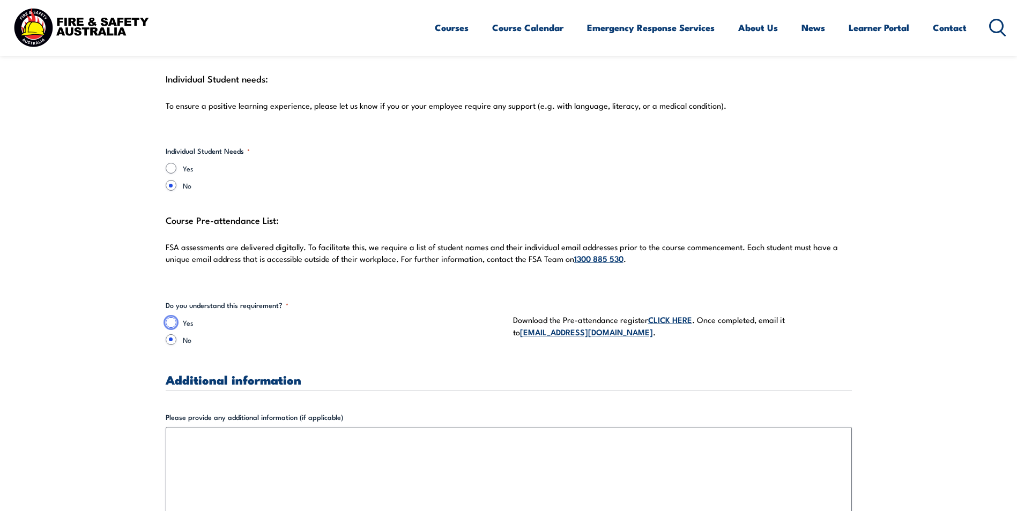
click at [169, 317] on input "Yes" at bounding box center [171, 322] width 11 height 11
radio input "true"
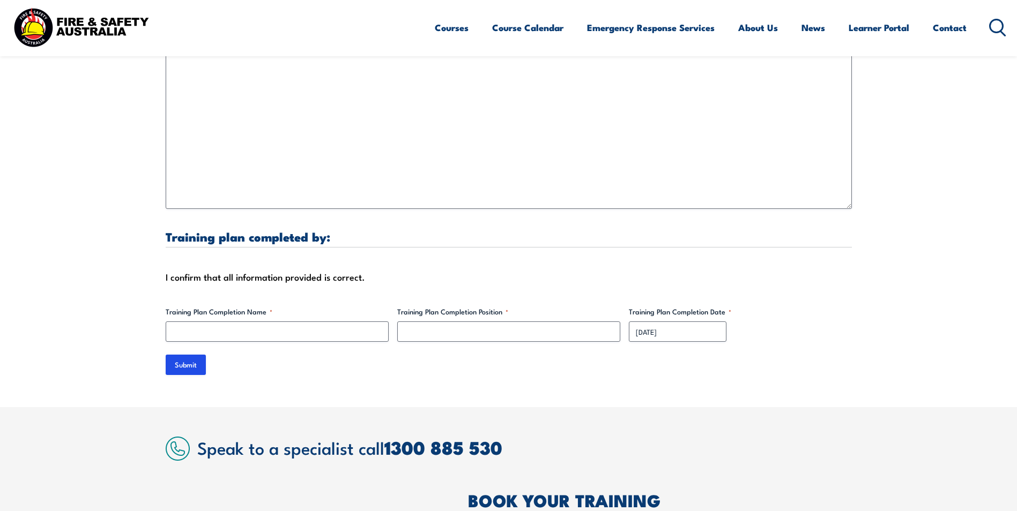
scroll to position [3163, 0]
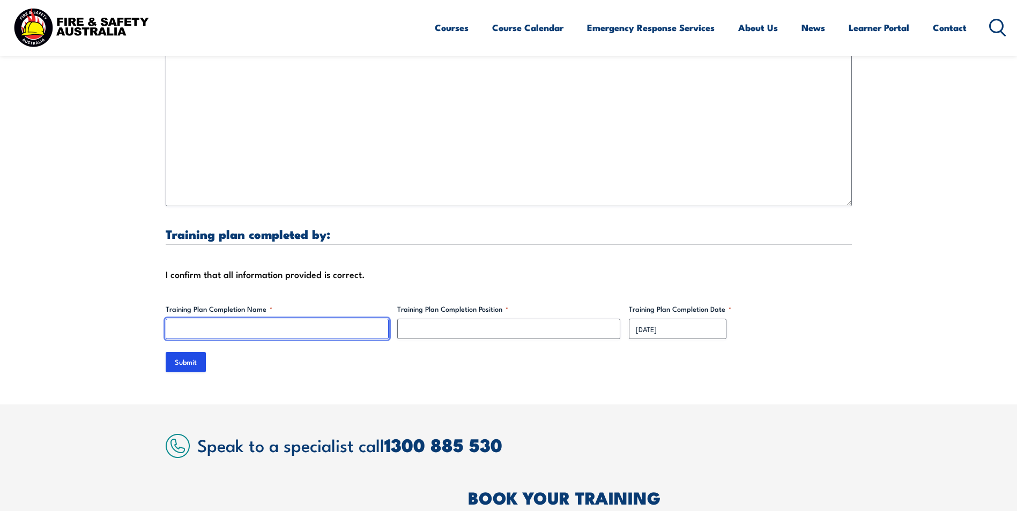
click at [212, 319] on input "Training Plan Completion Name *" at bounding box center [277, 329] width 223 height 20
type input "[PERSON_NAME]"
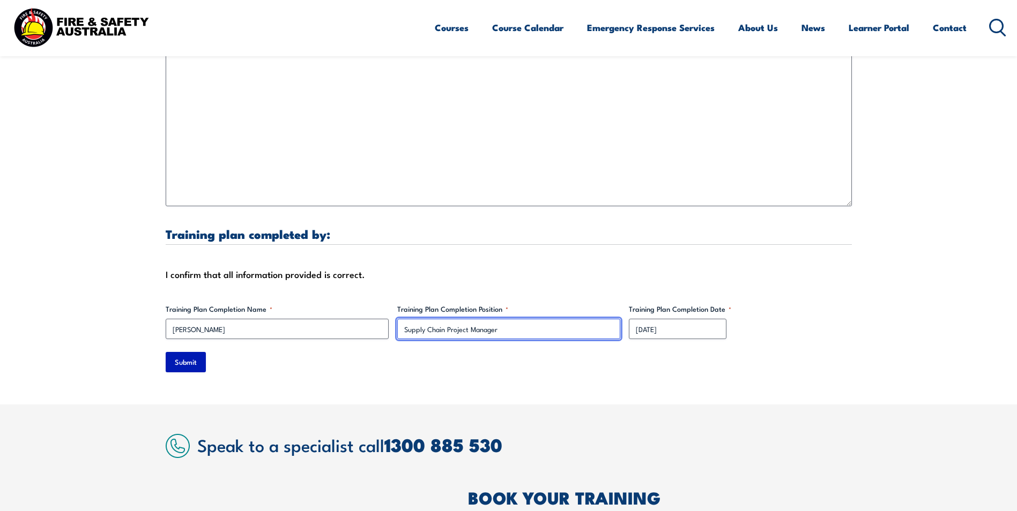
type input "Supply Chain Project Manager"
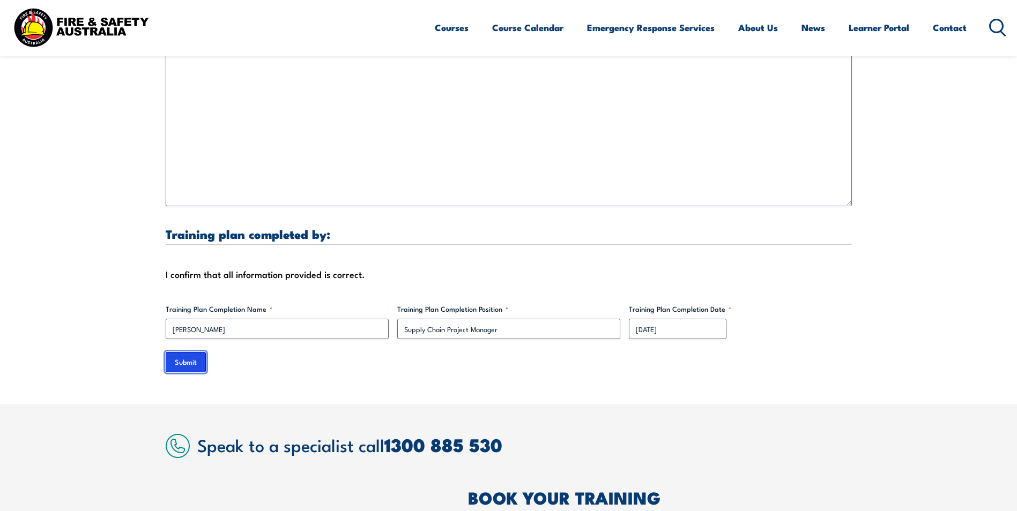
click at [175, 352] on input "Submit" at bounding box center [186, 362] width 40 height 20
click at [189, 361] on input "Submit" at bounding box center [186, 362] width 40 height 20
